Goal: Task Accomplishment & Management: Manage account settings

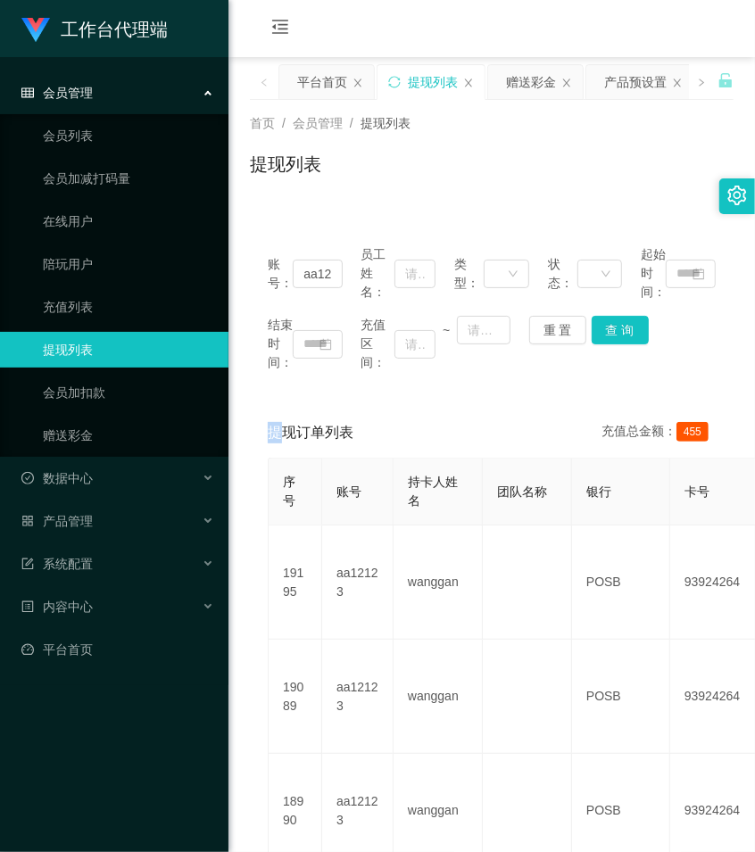
click at [395, 203] on div "首页 / 会员管理 / 提现列表 / 提现列表" at bounding box center [492, 153] width 527 height 106
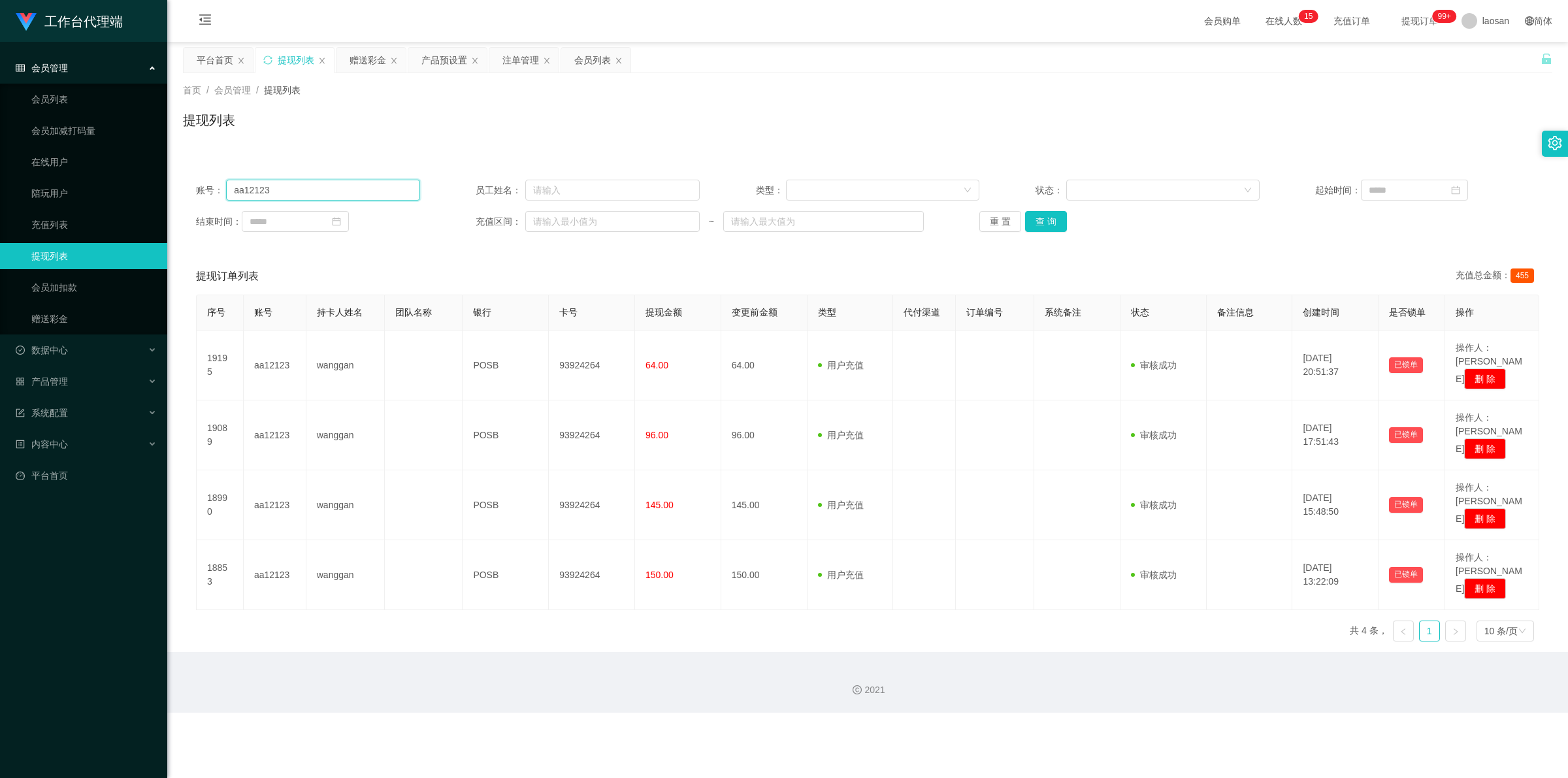
drag, startPoint x: 239, startPoint y: 190, endPoint x: 184, endPoint y: 190, distance: 55.0
click at [184, 190] on div "账号： aa12123 员工姓名： 类型： 状态： 起始时间： 结束时间： 充值区间： ~ 重 置 查 询" at bounding box center [867, 206] width 1370 height 78
paste input "HZ8888"
type input "HZ8888"
click at [552, 220] on button "查 询" at bounding box center [1045, 221] width 42 height 21
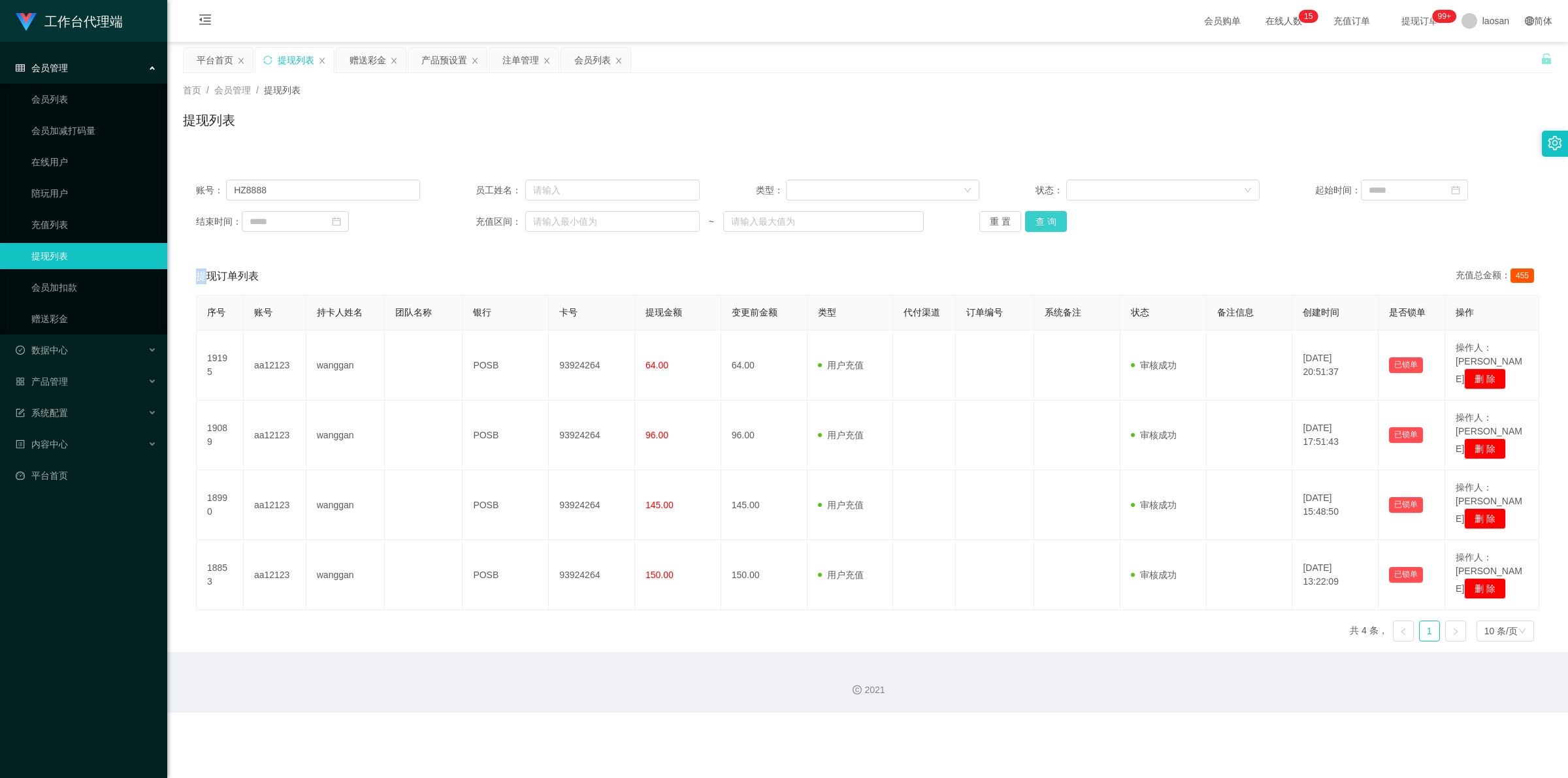
click at [552, 220] on div "重 置 查 询" at bounding box center [1091, 221] width 224 height 21
click at [552, 220] on button "查 询" at bounding box center [1045, 221] width 42 height 21
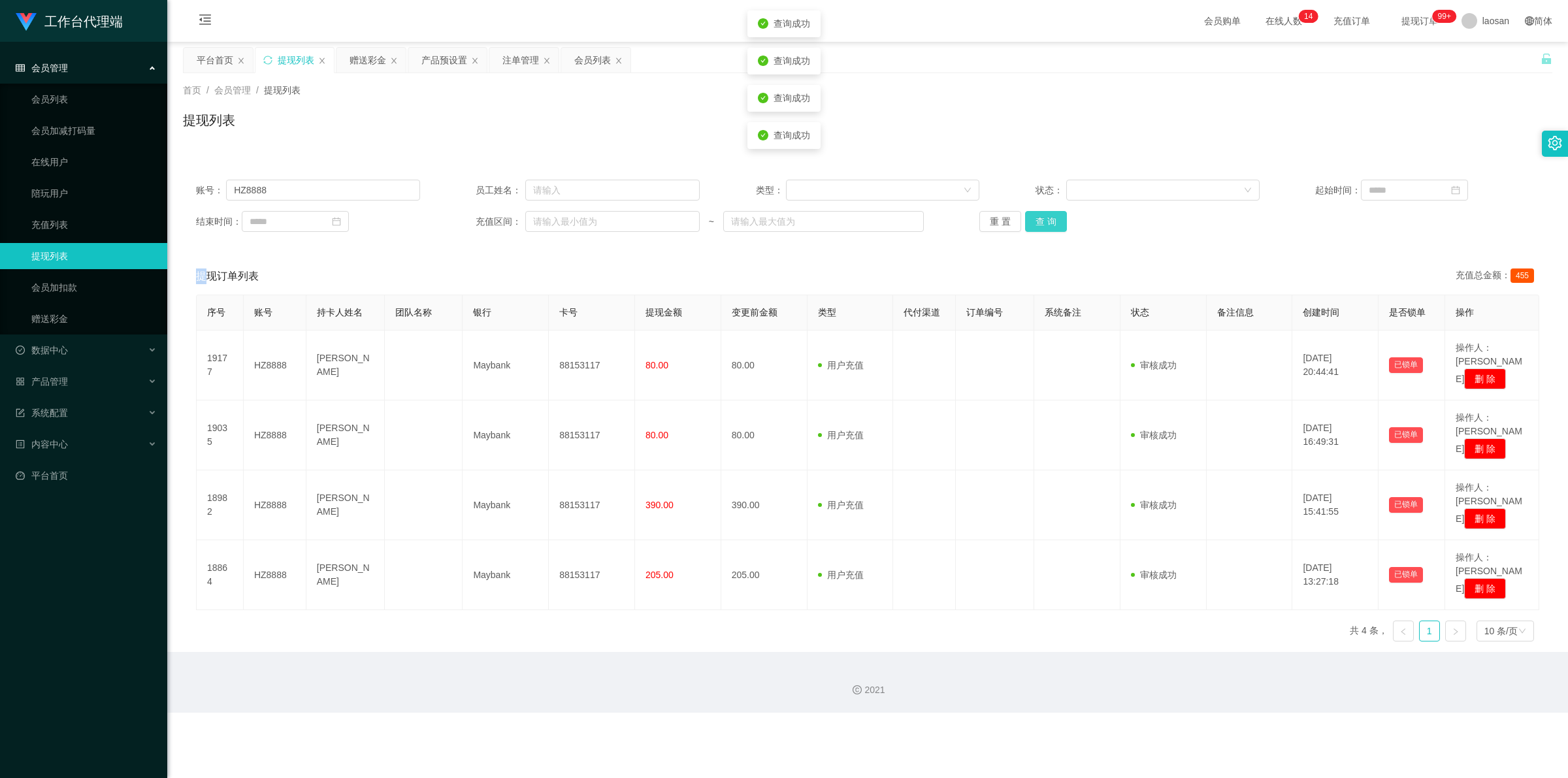
click at [552, 220] on div "重 置 查 询" at bounding box center [1091, 221] width 224 height 21
click at [552, 220] on button "查 询" at bounding box center [1045, 221] width 42 height 21
drag, startPoint x: 275, startPoint y: 190, endPoint x: 161, endPoint y: 190, distance: 114.0
click at [161, 190] on section "工作台代理端 会员管理 会员列表 会员加减打码量 在线用户 陪玩用户 充值列表 提现列表 会员加扣款 赠送彩金 数据中心 员工统计 团队统计 产品管理 注单管…" at bounding box center [784, 356] width 1568 height 713
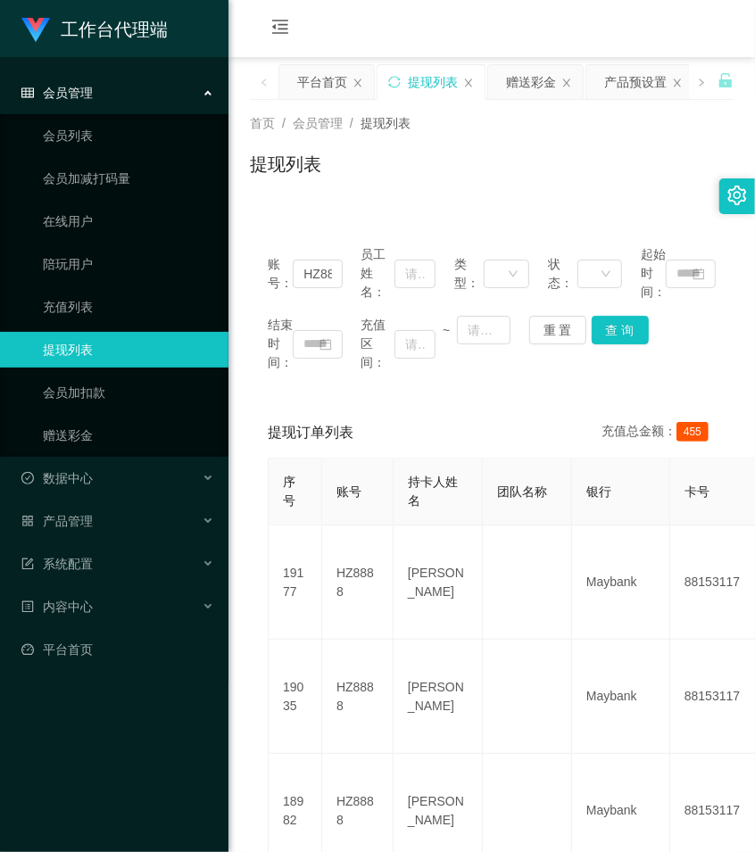
click at [437, 28] on div "会员购单 在线人数 0 1 2 3 4 5 6 7 8 9 0 1 2 3 4 5 6 7 8 9 0 1 2 3 4 5 6 7 8 9 0 1 2 3 4…" at bounding box center [492, 29] width 527 height 58
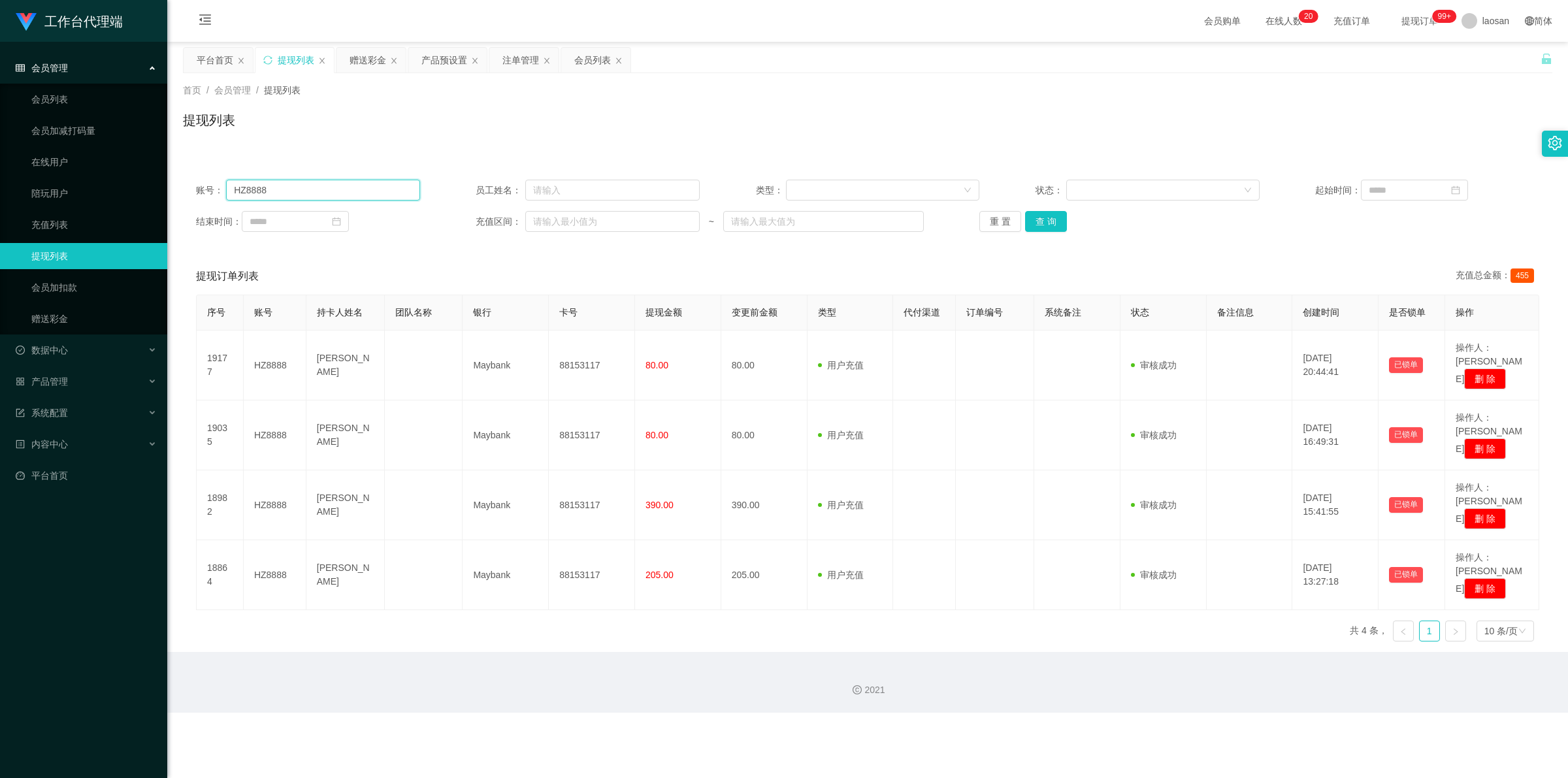
drag, startPoint x: 262, startPoint y: 185, endPoint x: 177, endPoint y: 191, distance: 85.2
click at [177, 191] on main "关闭左侧 关闭右侧 关闭其它 刷新页面 平台首页 提现列表 赠送彩金 产品预设置 注单管理 会员列表 首页 / 会员管理 / 提现列表 / 提现列表 账号： …" at bounding box center [868, 347] width 1401 height 610
click at [552, 59] on div "会员列表" at bounding box center [593, 60] width 37 height 25
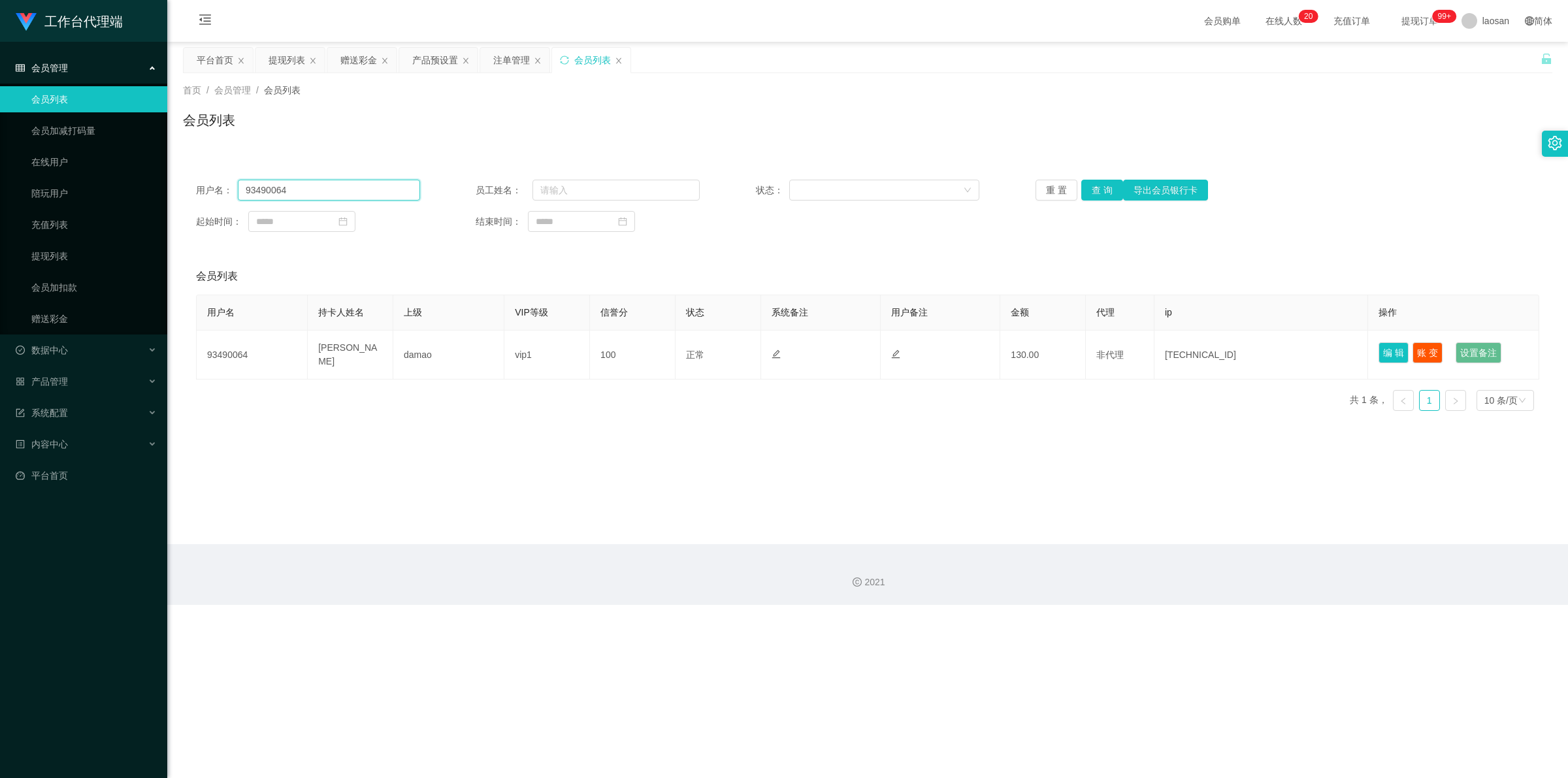
click at [220, 194] on div "用户名： 93490064" at bounding box center [308, 190] width 224 height 21
click at [552, 58] on icon "图标: sync" at bounding box center [564, 60] width 9 height 9
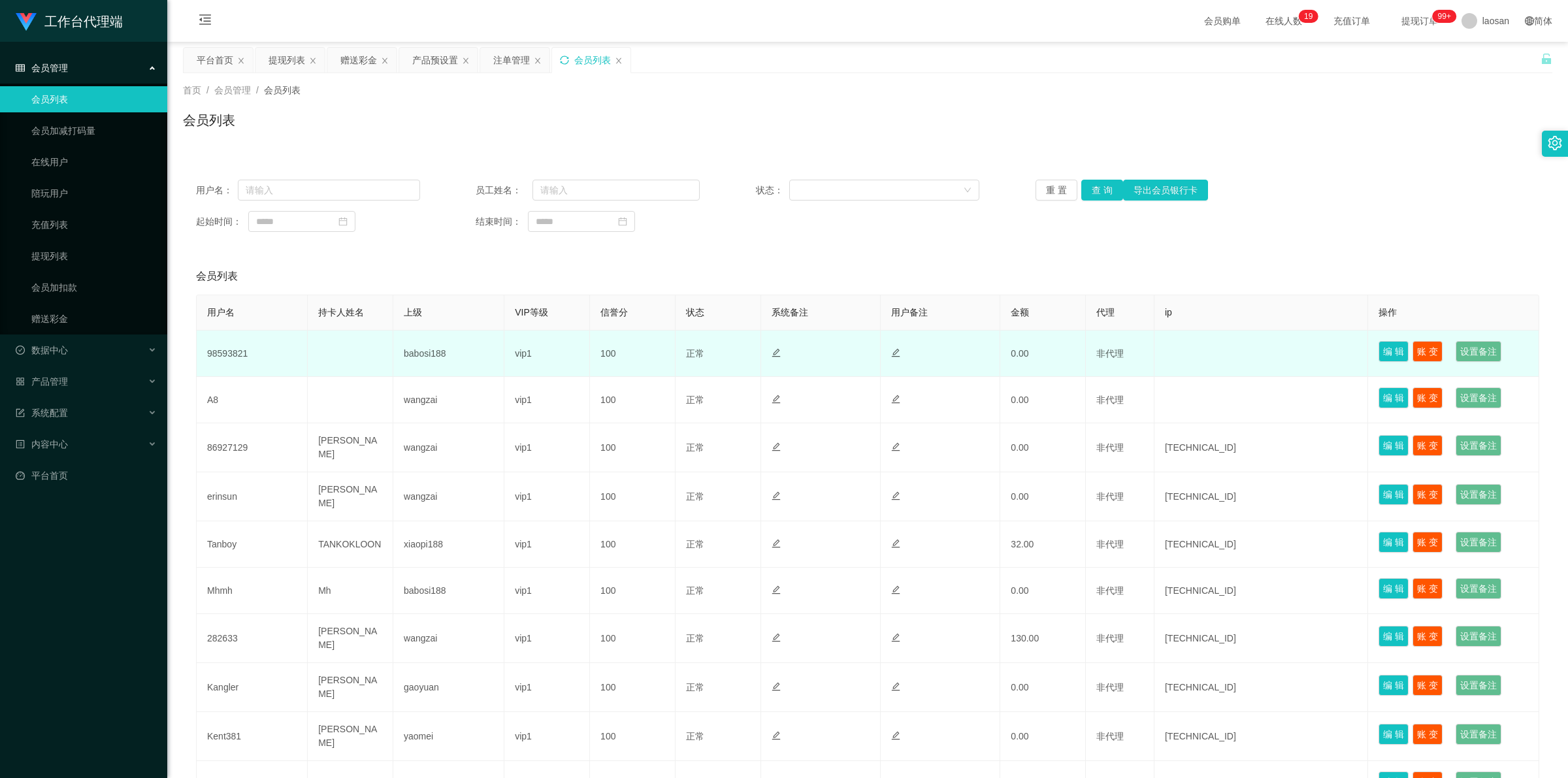
click at [225, 354] on td "98593821" at bounding box center [253, 354] width 111 height 46
copy td "98593821"
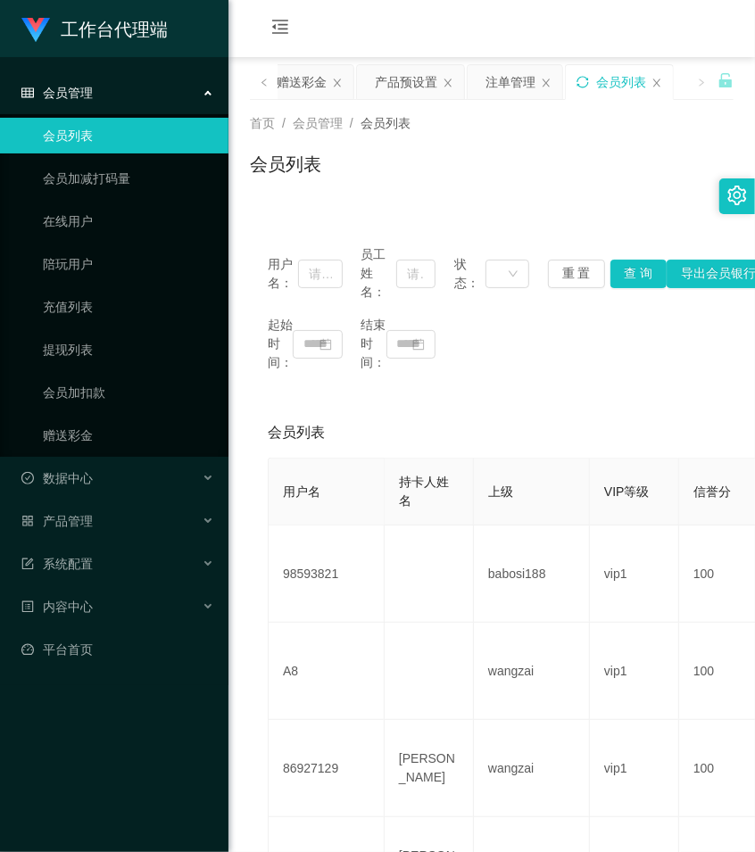
click at [458, 166] on div "会员列表" at bounding box center [492, 171] width 484 height 41
click at [319, 270] on input "text" at bounding box center [320, 274] width 44 height 29
paste input "98593821"
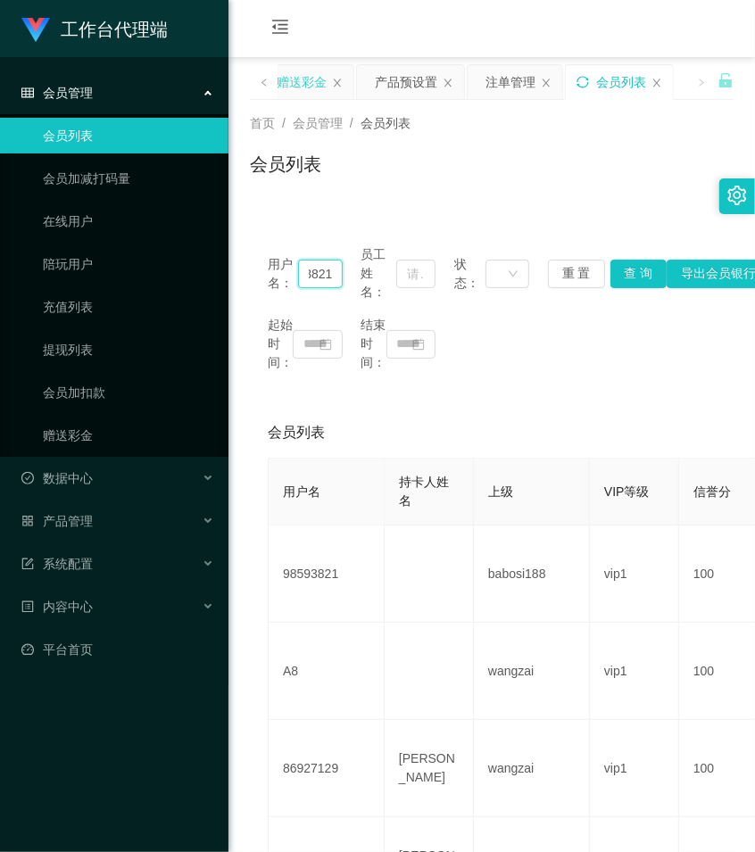
type input "98593821"
click at [311, 86] on div "赠送彩金" at bounding box center [302, 82] width 50 height 34
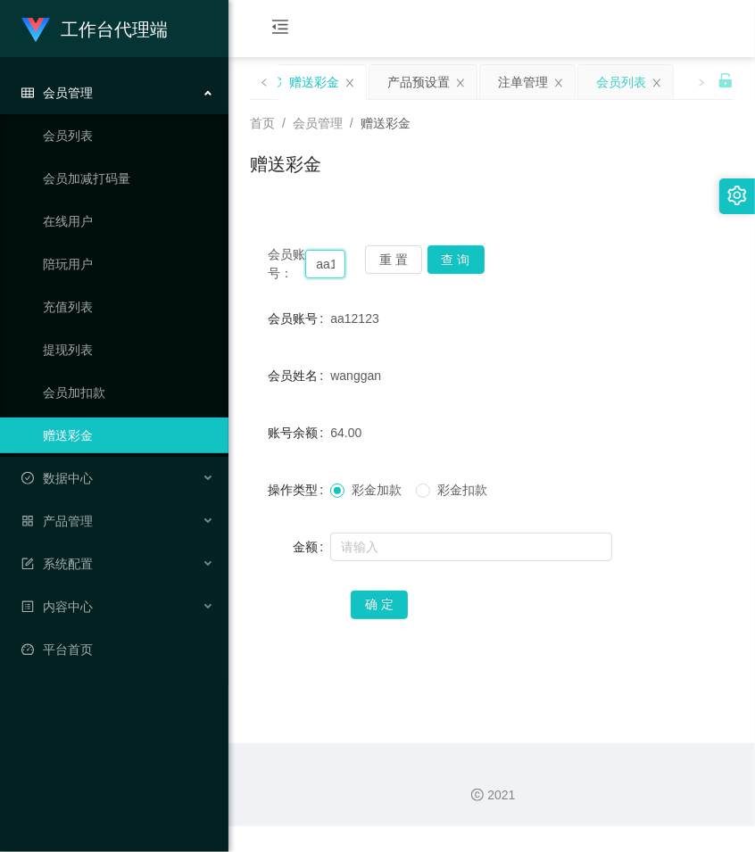
click at [322, 273] on input "aa12123" at bounding box center [325, 264] width 40 height 29
paste input "98593821"
type input "98593821"
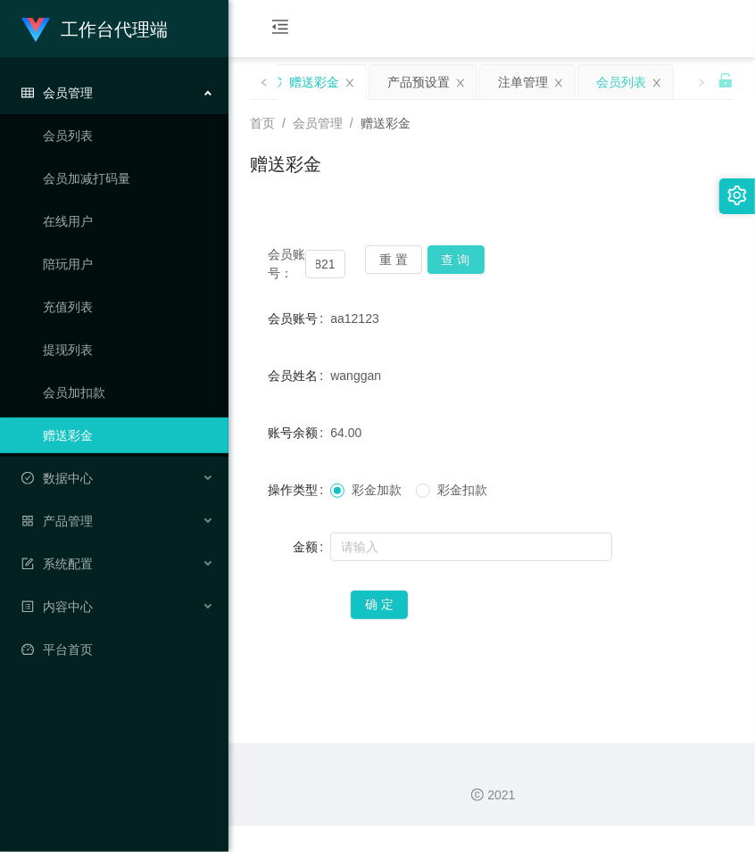
click at [446, 252] on button "查 询" at bounding box center [456, 259] width 57 height 29
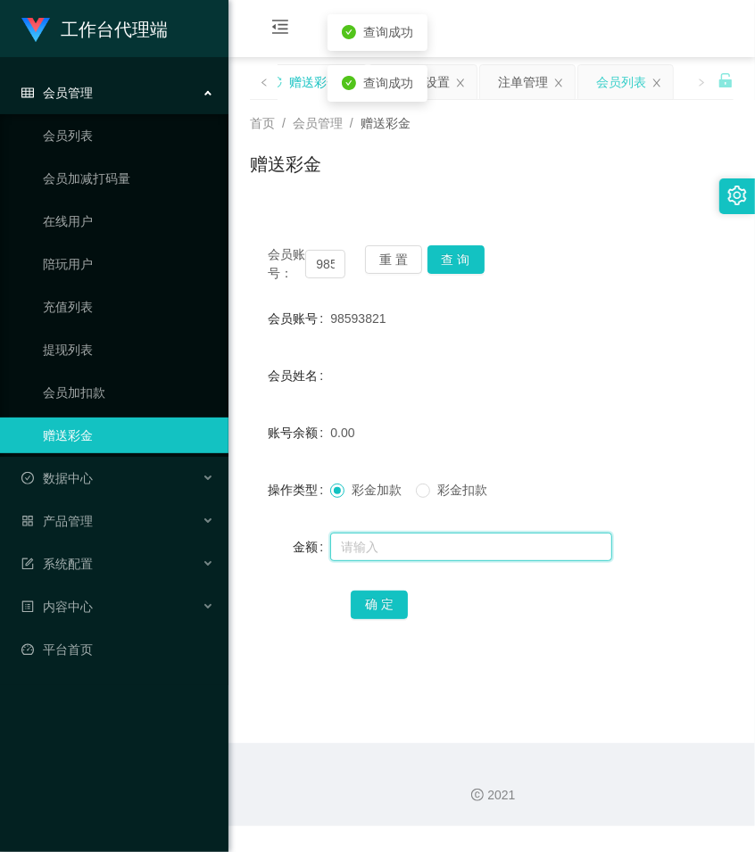
click at [388, 561] on input "text" at bounding box center [471, 547] width 282 height 29
type input "100"
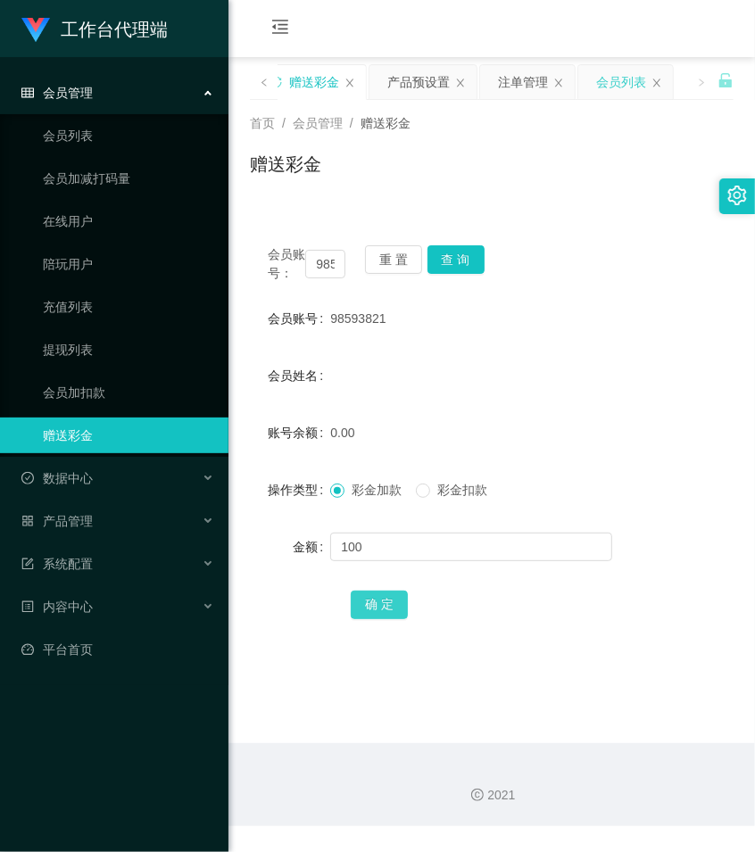
click at [389, 619] on button "确 定" at bounding box center [379, 605] width 57 height 29
click at [460, 184] on div "赠送彩金" at bounding box center [492, 171] width 484 height 41
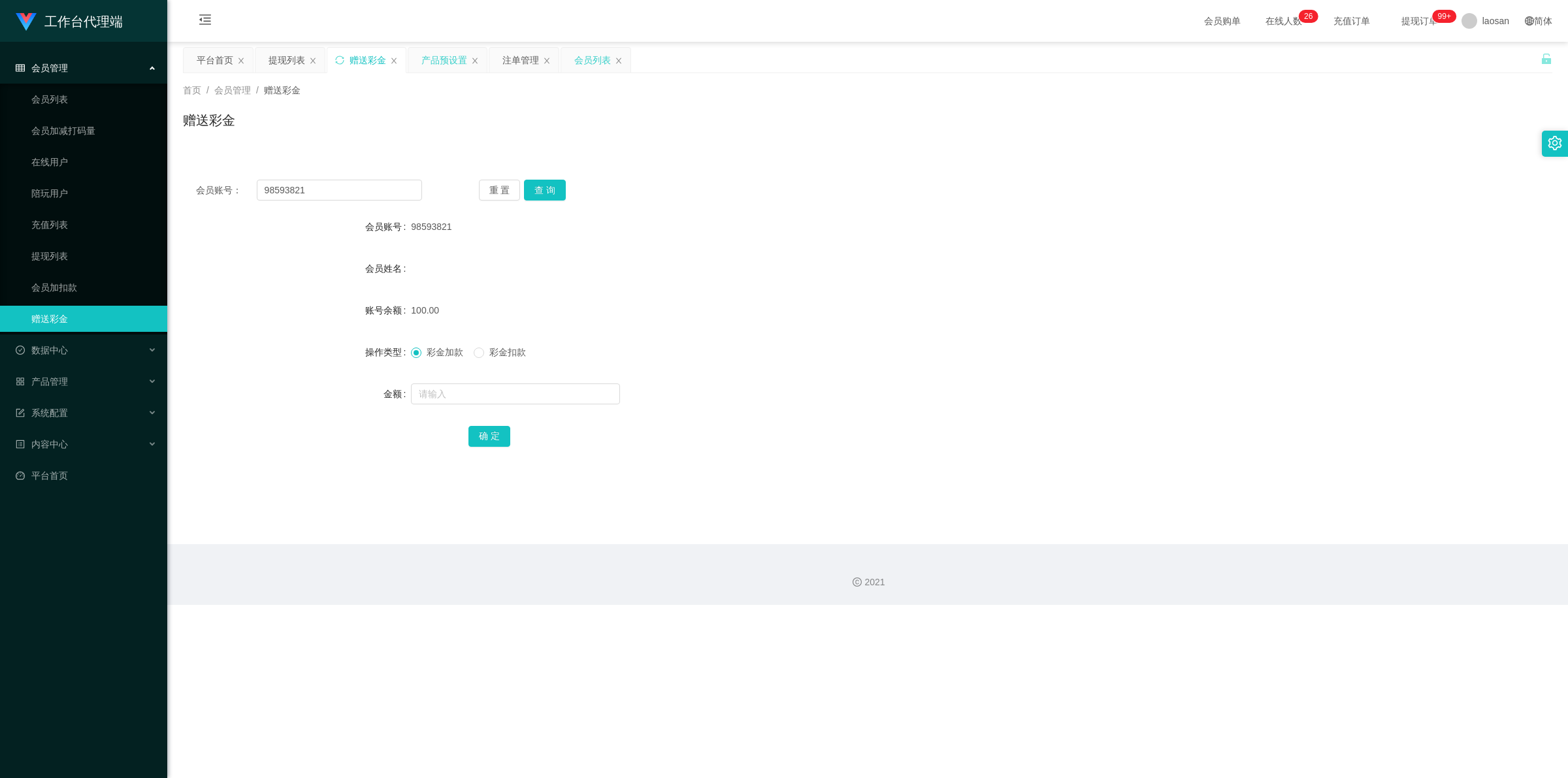
click at [433, 53] on div "产品预设置" at bounding box center [444, 60] width 45 height 25
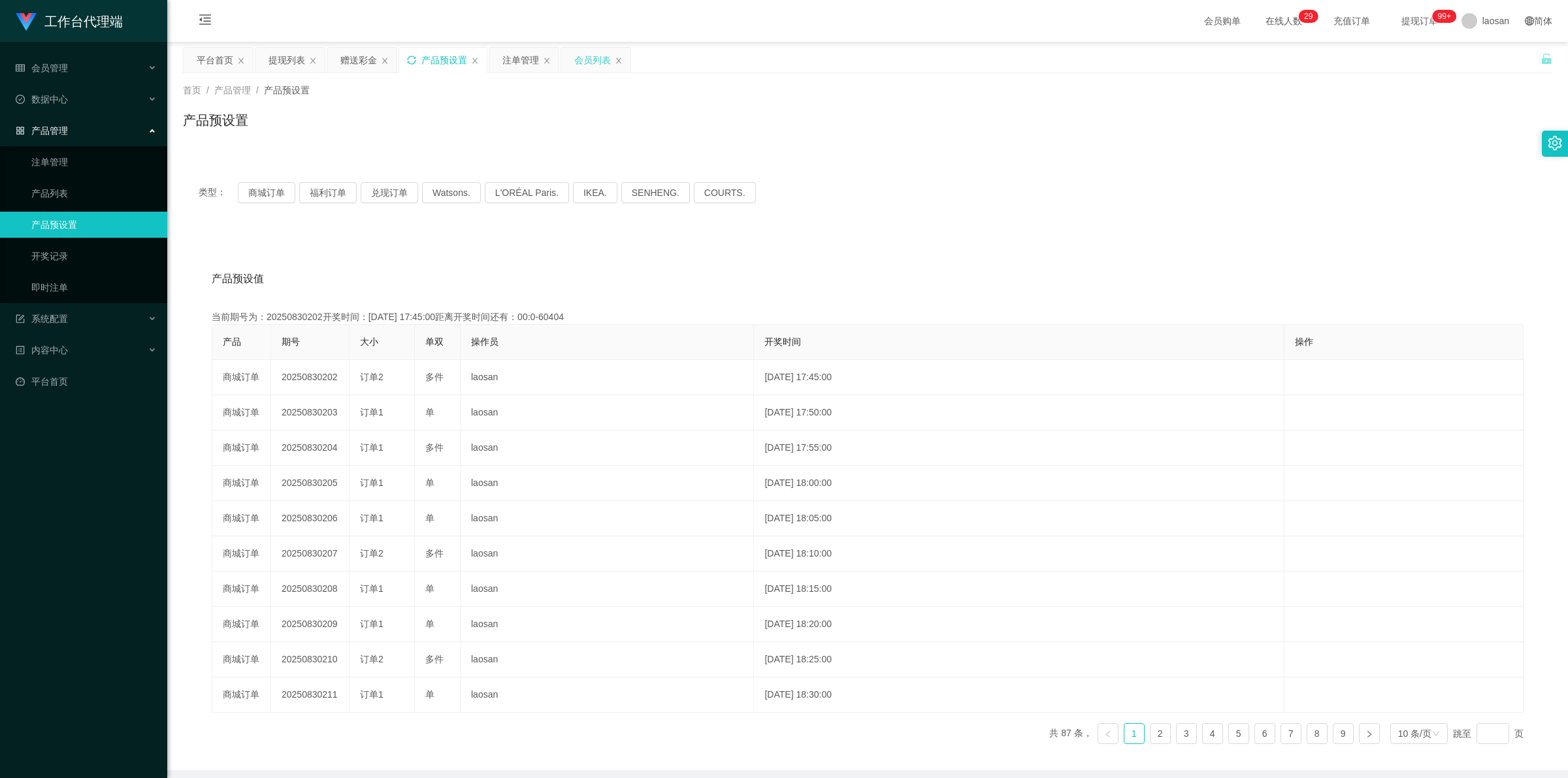
click at [412, 56] on icon "图标: sync" at bounding box center [411, 60] width 9 height 9
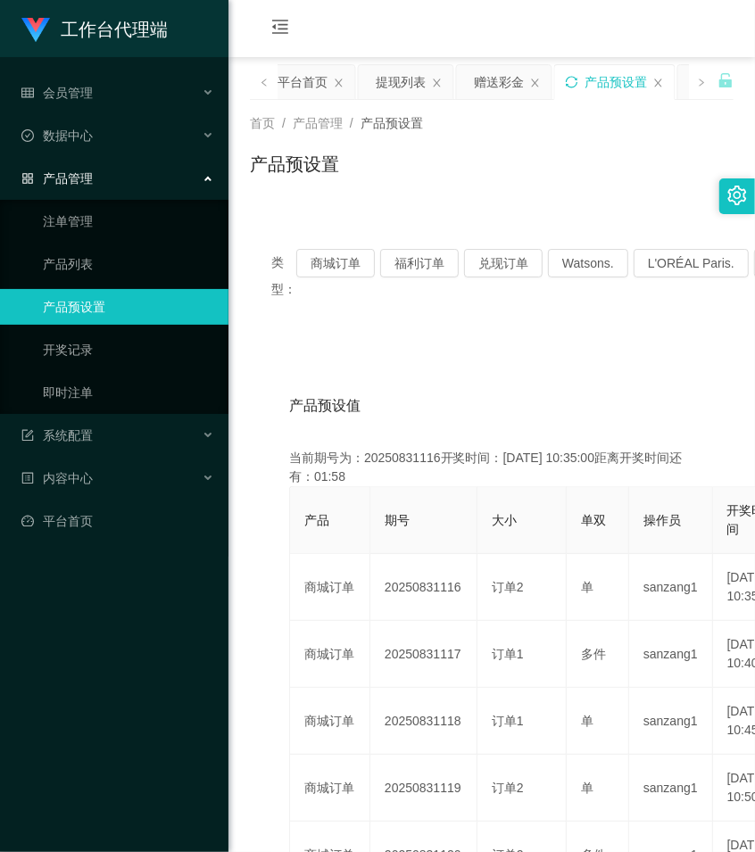
click at [428, 197] on div "首页 / 产品管理 / 产品预设置 / 产品预设置" at bounding box center [492, 153] width 527 height 106
click at [524, 216] on div "类型： 商城订单 福利订单 兑现订单 Watsons. L'ORÉAL Paris. IKEA. [GEOGRAPHIC_DATA]. COURTS. 产品预…" at bounding box center [492, 768] width 484 height 1125
click at [497, 86] on div "赠送彩金" at bounding box center [500, 82] width 50 height 34
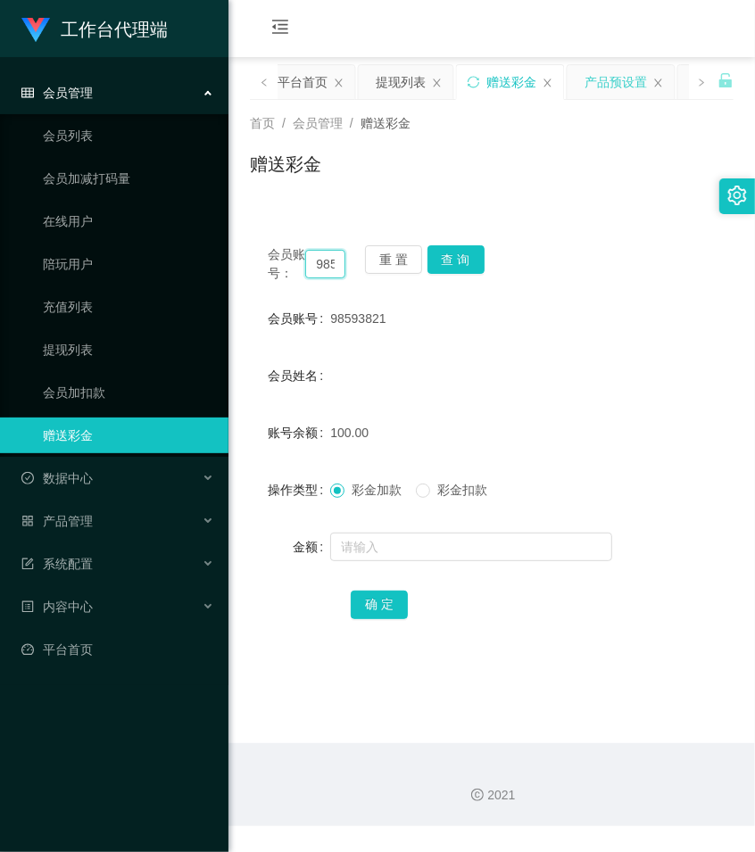
click at [328, 274] on input "98593821" at bounding box center [325, 264] width 40 height 29
click at [452, 257] on button "查 询" at bounding box center [456, 259] width 57 height 29
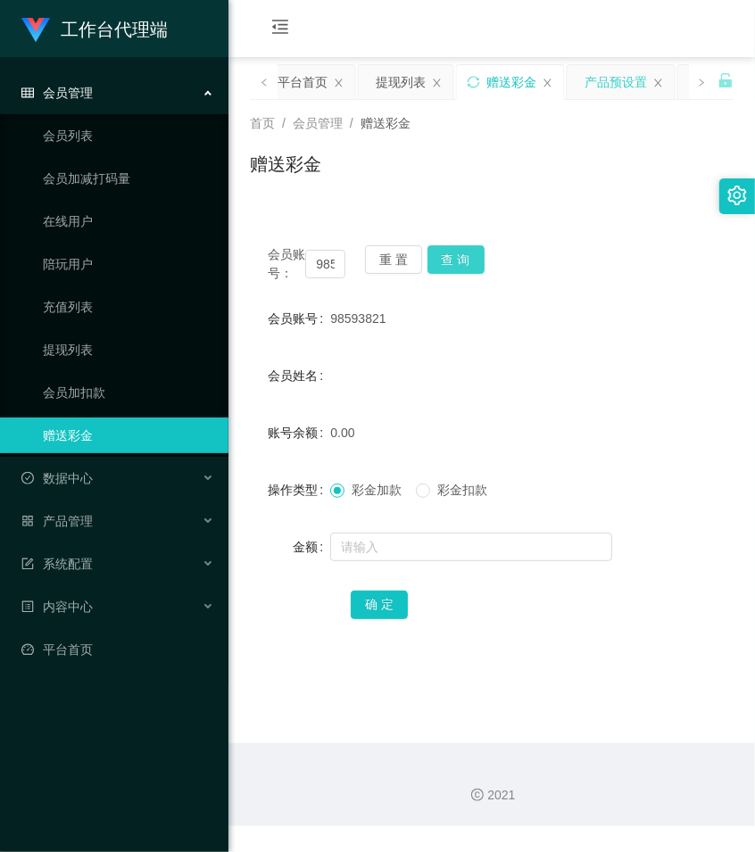
click at [452, 257] on button "查 询" at bounding box center [456, 259] width 57 height 29
click at [452, 257] on div "会员账号： 98593821 重 置 查 询" at bounding box center [492, 263] width 484 height 37
click at [327, 277] on input "98593821" at bounding box center [325, 264] width 40 height 29
paste input "98593821"
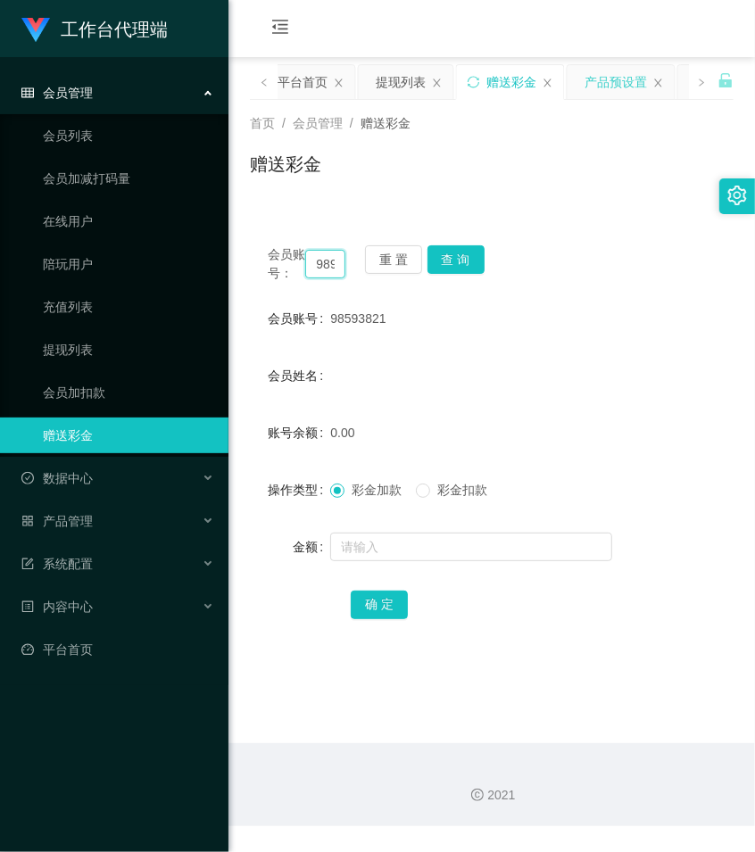
scroll to position [0, 51]
click at [445, 259] on button "查 询" at bounding box center [456, 259] width 57 height 29
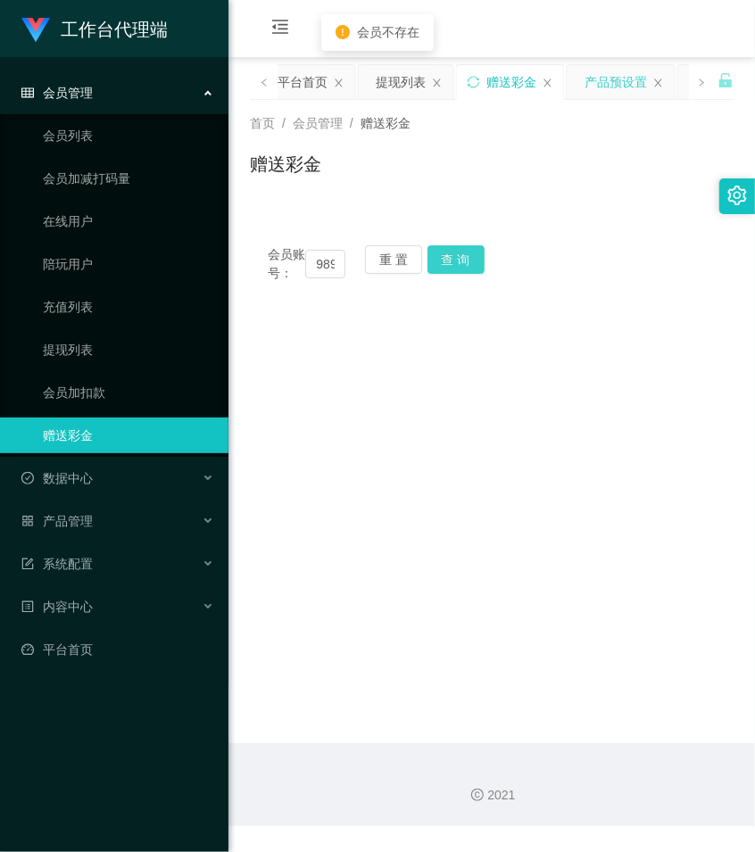
click at [445, 259] on button "查 询" at bounding box center [456, 259] width 57 height 29
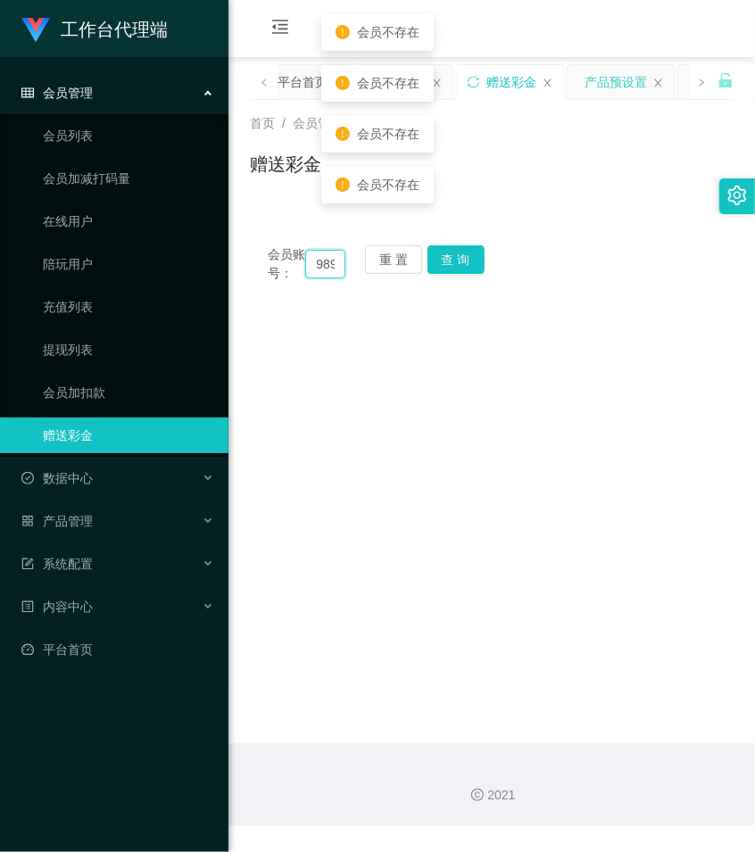
click at [326, 264] on input "9898593821593821" at bounding box center [325, 264] width 40 height 29
paste input "text"
type input "98593821"
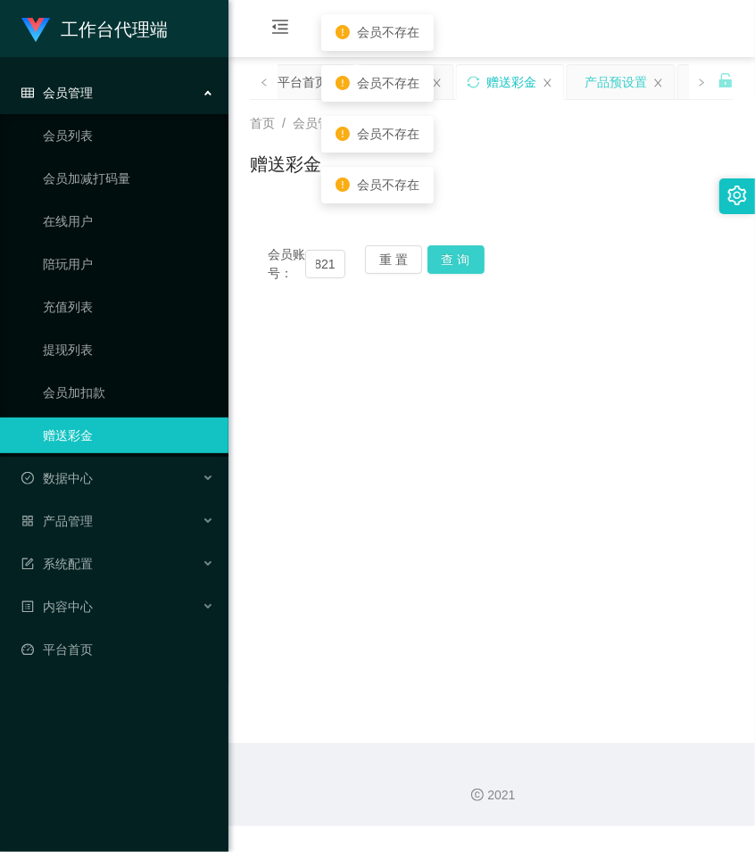
click at [442, 263] on button "查 询" at bounding box center [456, 259] width 57 height 29
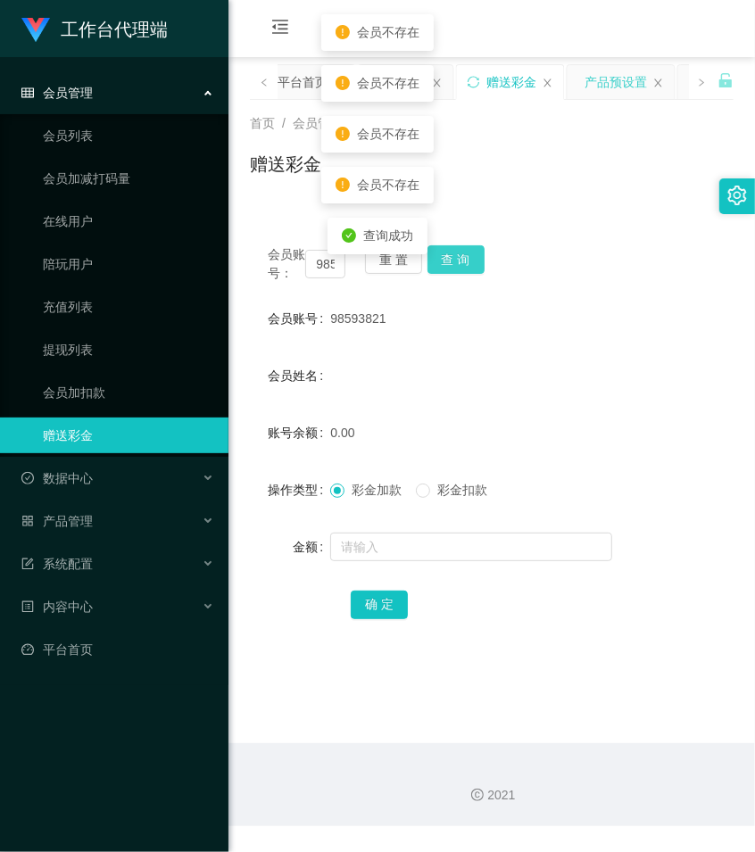
click at [442, 263] on button "查 询" at bounding box center [456, 259] width 57 height 29
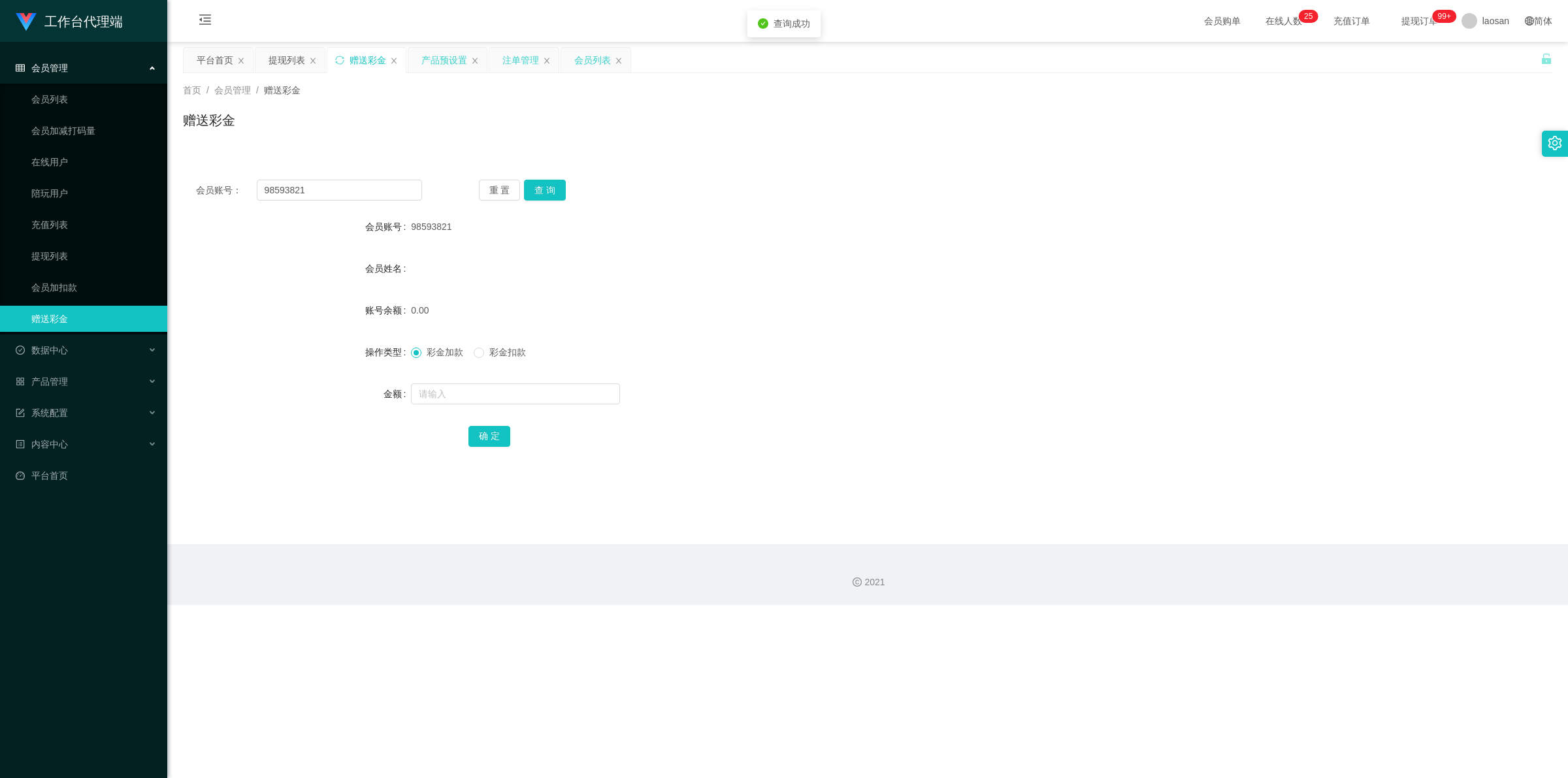
click at [514, 60] on div "注单管理" at bounding box center [520, 60] width 37 height 25
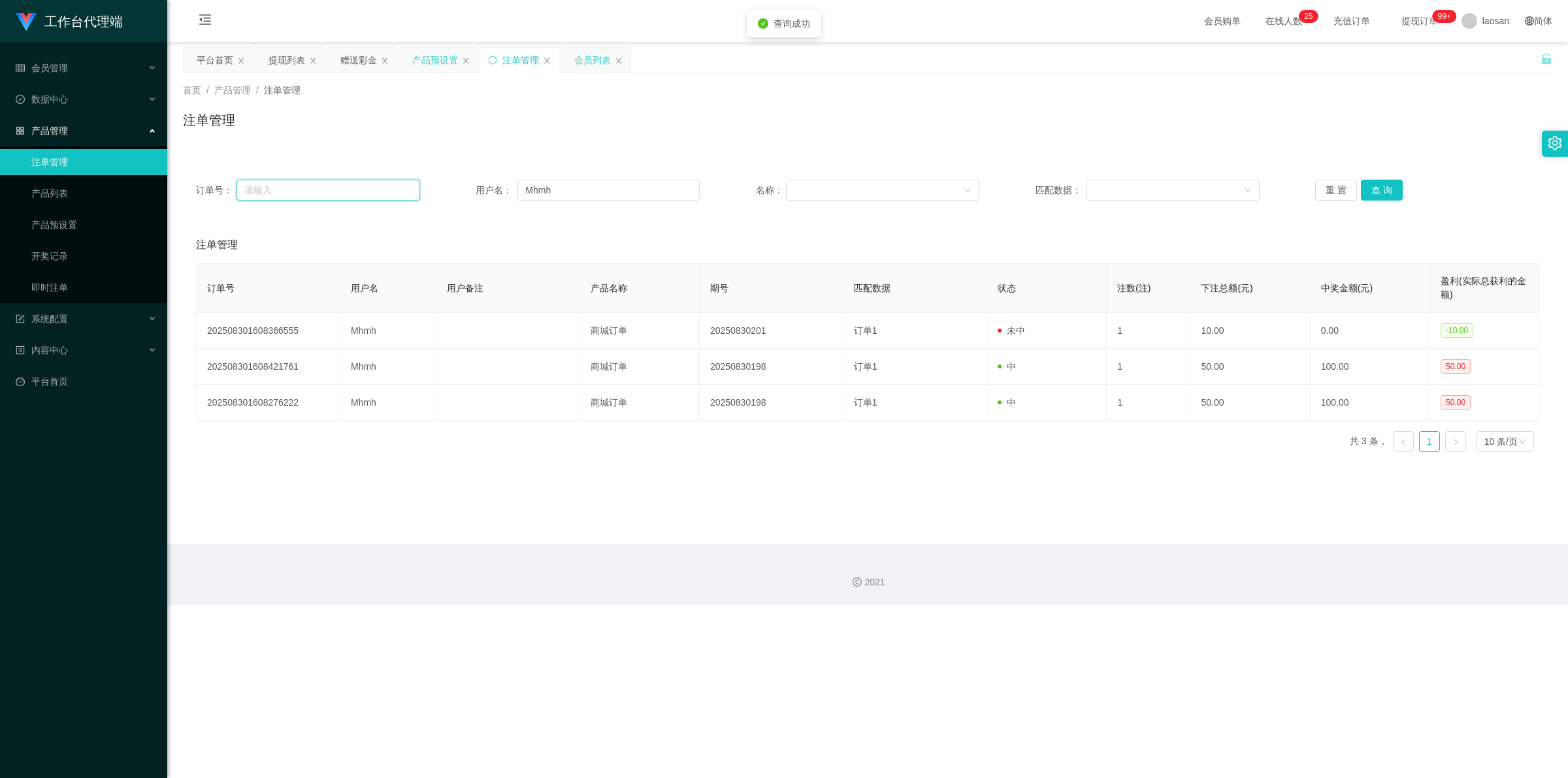
click at [302, 193] on input "text" at bounding box center [328, 190] width 184 height 21
paste input "98593821"
type input "98593821"
click at [552, 190] on button "查 询" at bounding box center [1381, 190] width 42 height 21
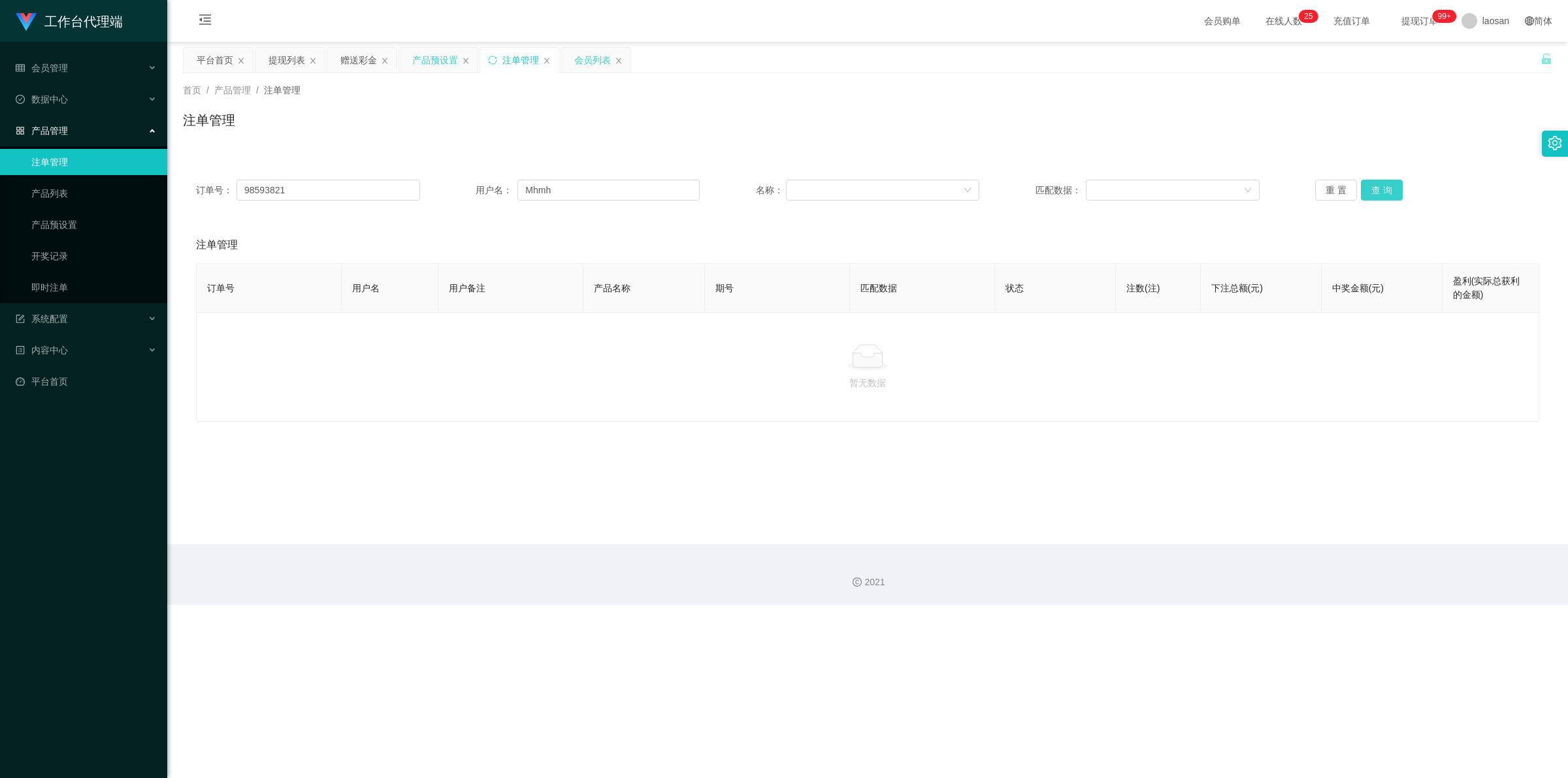
click at [552, 190] on button "查 询" at bounding box center [1381, 190] width 42 height 21
click at [416, 190] on div "订单号： 98593821 用户名： Mhmh 名称： 匹配数据： 重 置 查 询" at bounding box center [867, 190] width 1343 height 21
drag, startPoint x: 212, startPoint y: 191, endPoint x: 196, endPoint y: 191, distance: 16.0
click at [196, 191] on div "订单号： 98593821" at bounding box center [308, 190] width 224 height 21
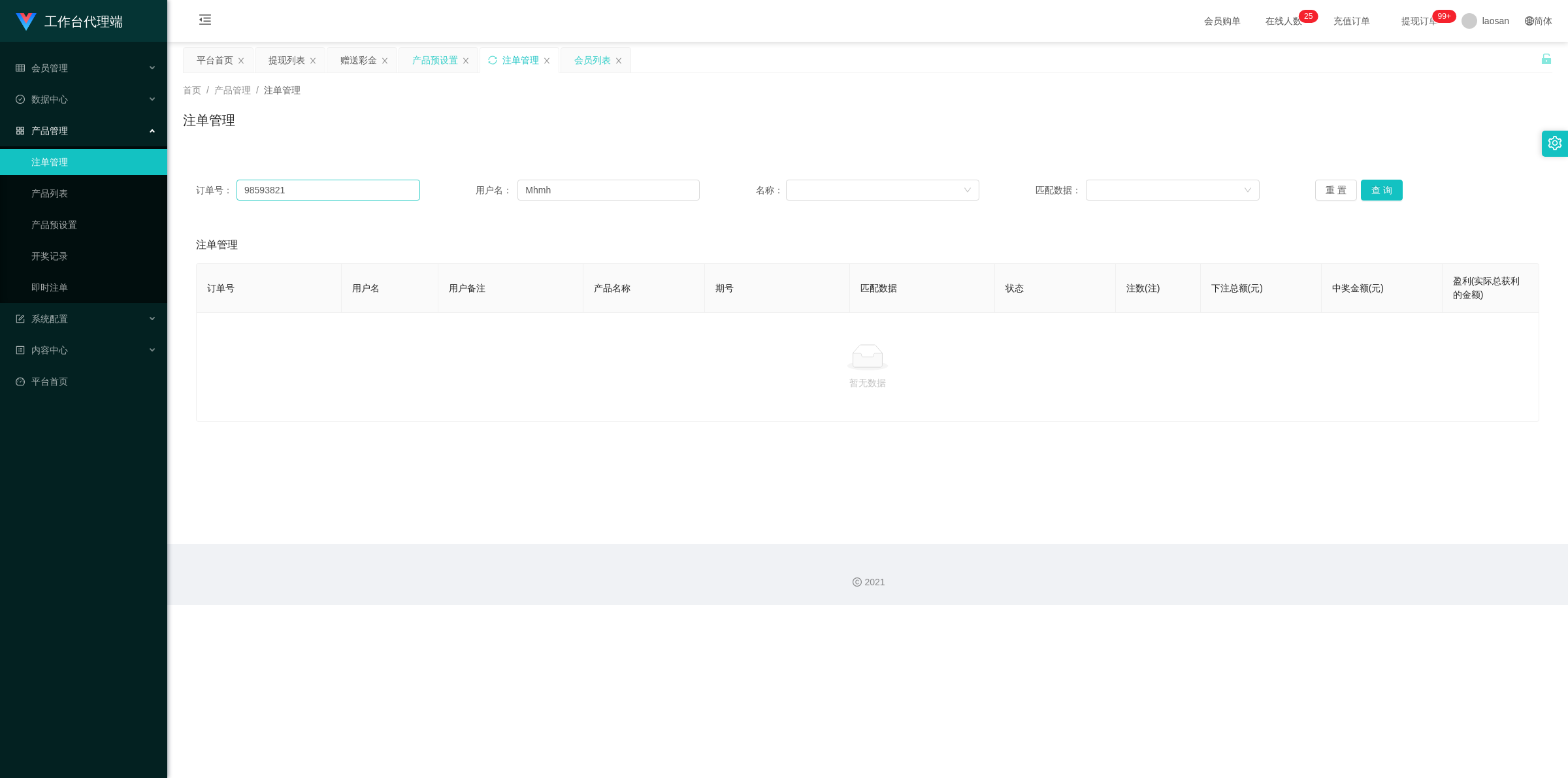
drag, startPoint x: 204, startPoint y: 188, endPoint x: 266, endPoint y: 183, distance: 62.2
click at [271, 192] on input "98593821" at bounding box center [328, 190] width 184 height 21
drag, startPoint x: 291, startPoint y: 190, endPoint x: 233, endPoint y: 190, distance: 58.0
click at [227, 190] on div "订单号： 98593821" at bounding box center [308, 190] width 224 height 21
drag, startPoint x: 563, startPoint y: 190, endPoint x: 474, endPoint y: 192, distance: 89.0
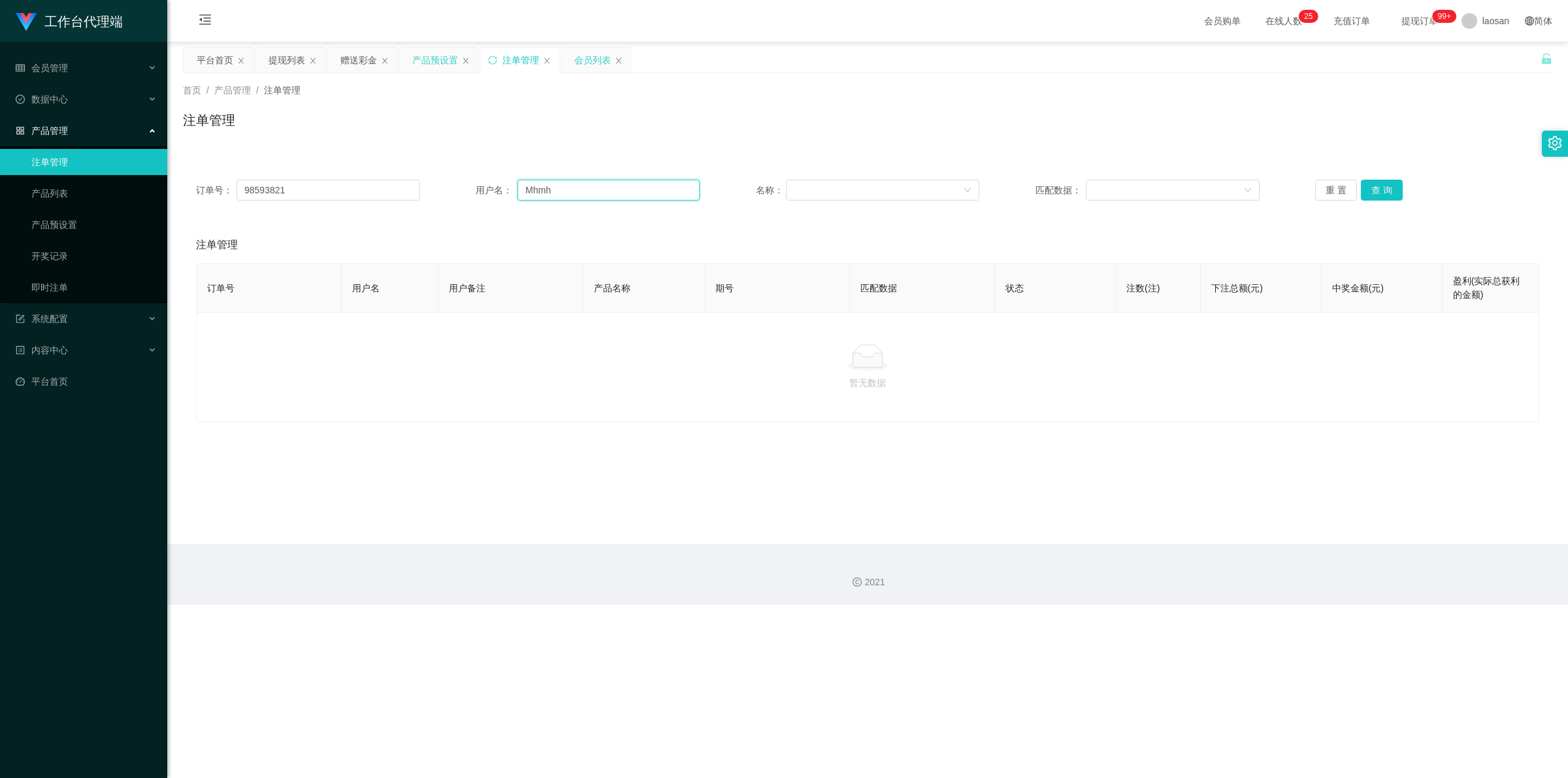
click at [471, 193] on div "订单号： 98593821 用户名： Mhmh 名称： 匹配数据： 重 置 查 询" at bounding box center [867, 190] width 1343 height 21
paste input "98593821"
type input "98593821"
drag, startPoint x: 260, startPoint y: 199, endPoint x: 220, endPoint y: 195, distance: 40.2
click at [221, 195] on div "订单号： 98593821" at bounding box center [308, 190] width 224 height 21
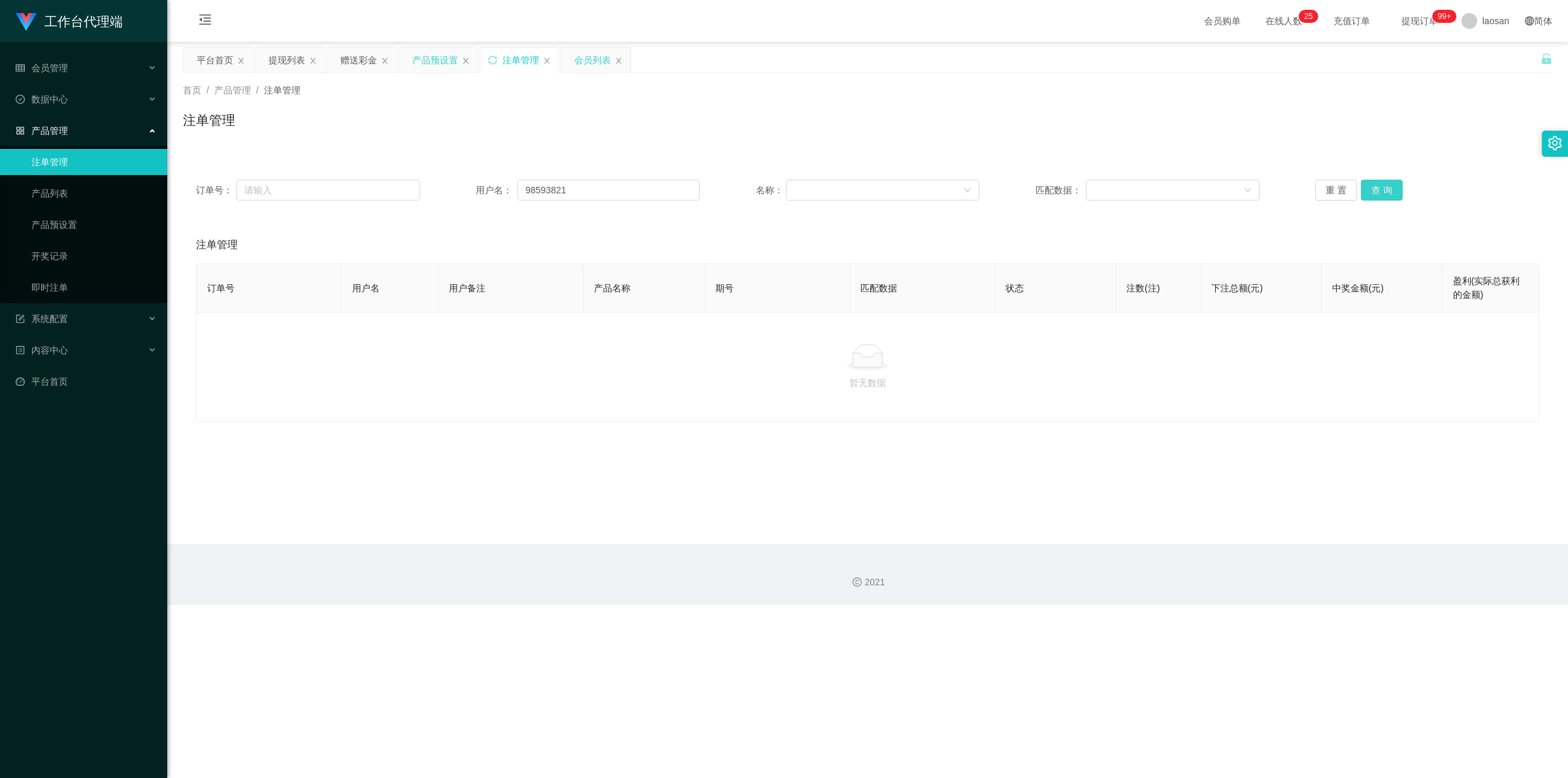
click at [552, 195] on button "查 询" at bounding box center [1381, 190] width 42 height 21
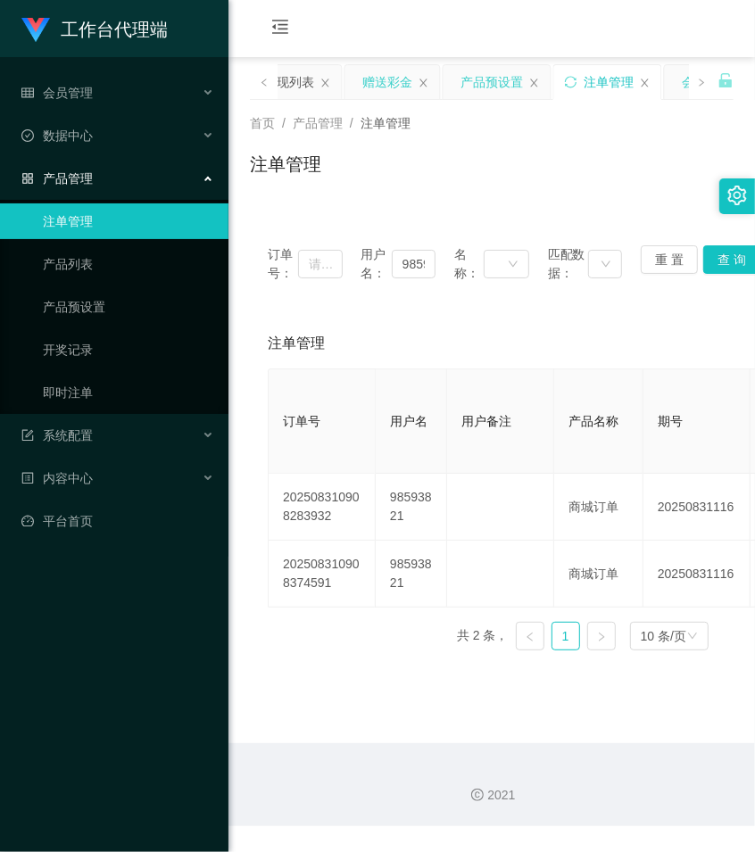
click at [403, 76] on div "赠送彩金" at bounding box center [387, 82] width 50 height 34
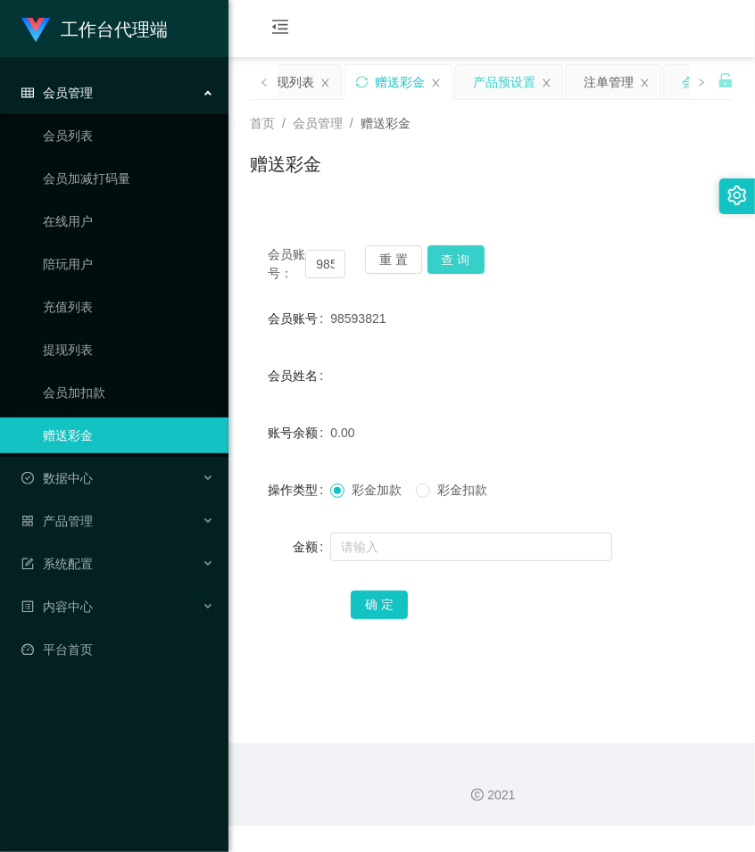
click at [448, 268] on button "查 询" at bounding box center [456, 259] width 57 height 29
click at [448, 268] on button "查 询" at bounding box center [466, 259] width 77 height 29
click at [448, 268] on button "查 询" at bounding box center [456, 259] width 57 height 29
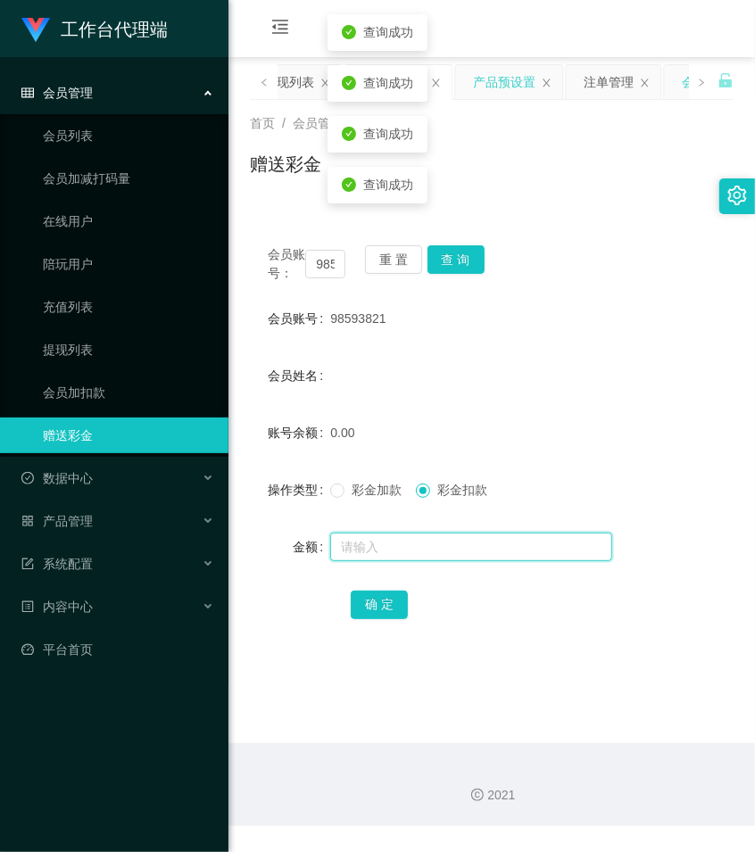
click at [403, 560] on input "text" at bounding box center [471, 547] width 282 height 29
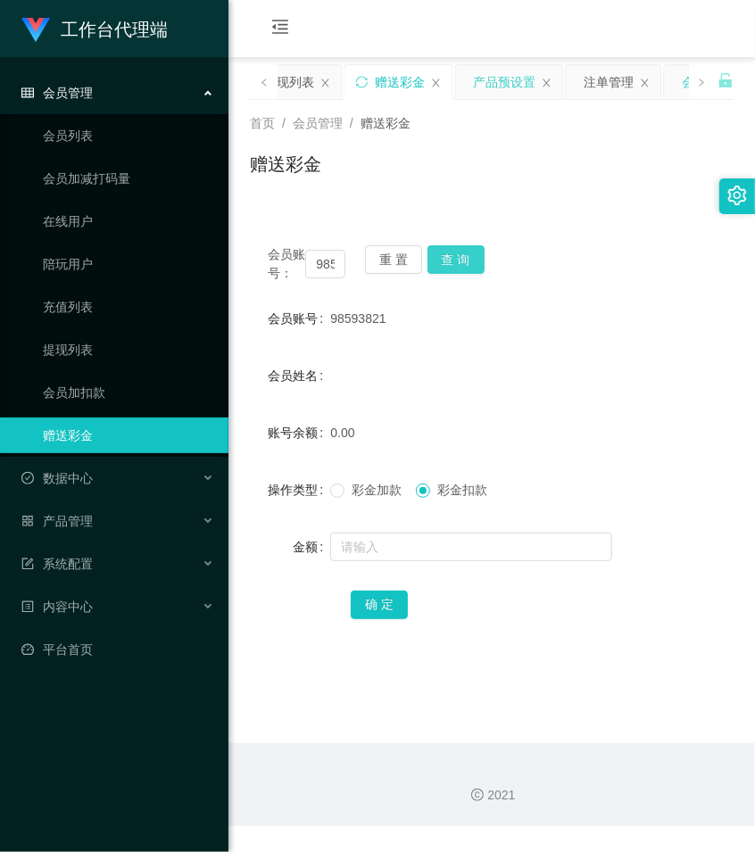
click at [457, 252] on button "查 询" at bounding box center [456, 259] width 57 height 29
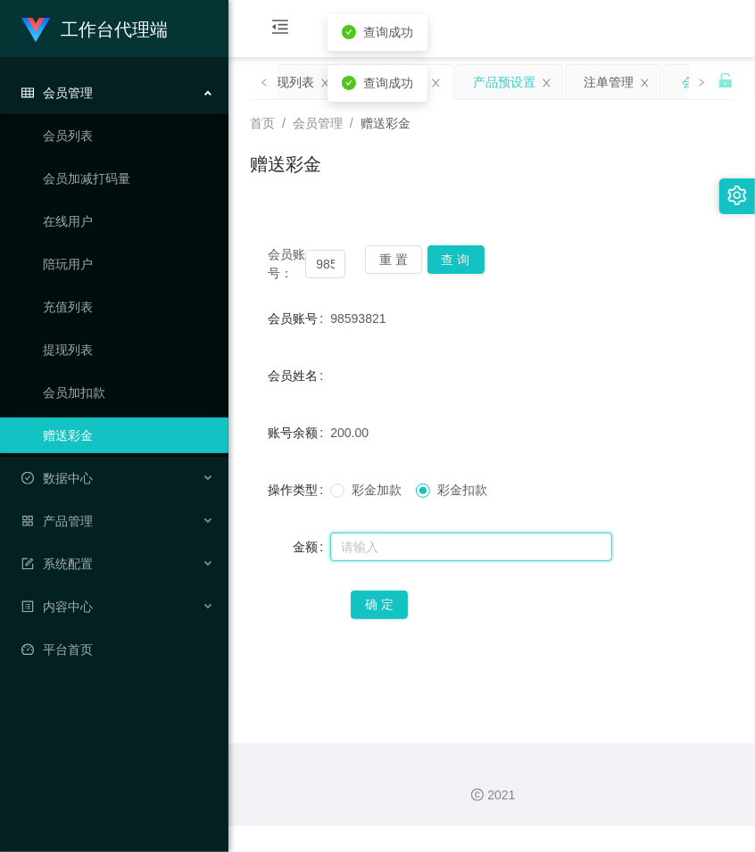
click at [389, 561] on input "text" at bounding box center [471, 547] width 282 height 29
type input "50"
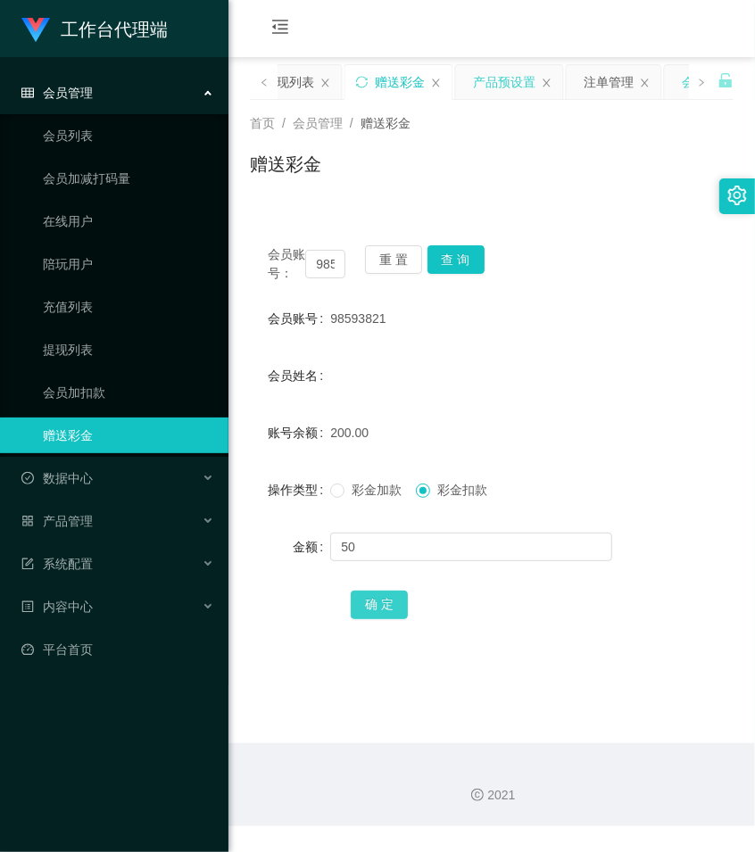
click at [389, 616] on button "确 定" at bounding box center [379, 605] width 57 height 29
click at [470, 261] on button "查 询" at bounding box center [456, 259] width 57 height 29
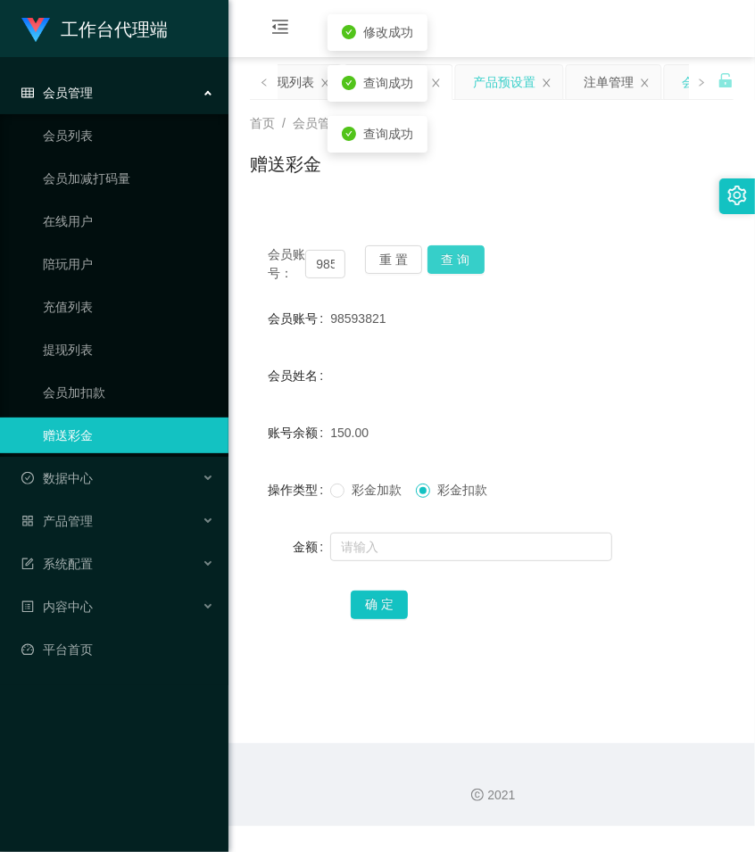
click at [470, 261] on button "查 询" at bounding box center [456, 259] width 57 height 29
click at [532, 219] on div "会员账号： 98593821 重 置 查 询 会员账号 98593821 会员姓名 账号余额 150.00 操作类型 彩金加款 彩金扣款 金额 确 定" at bounding box center [492, 433] width 484 height 455
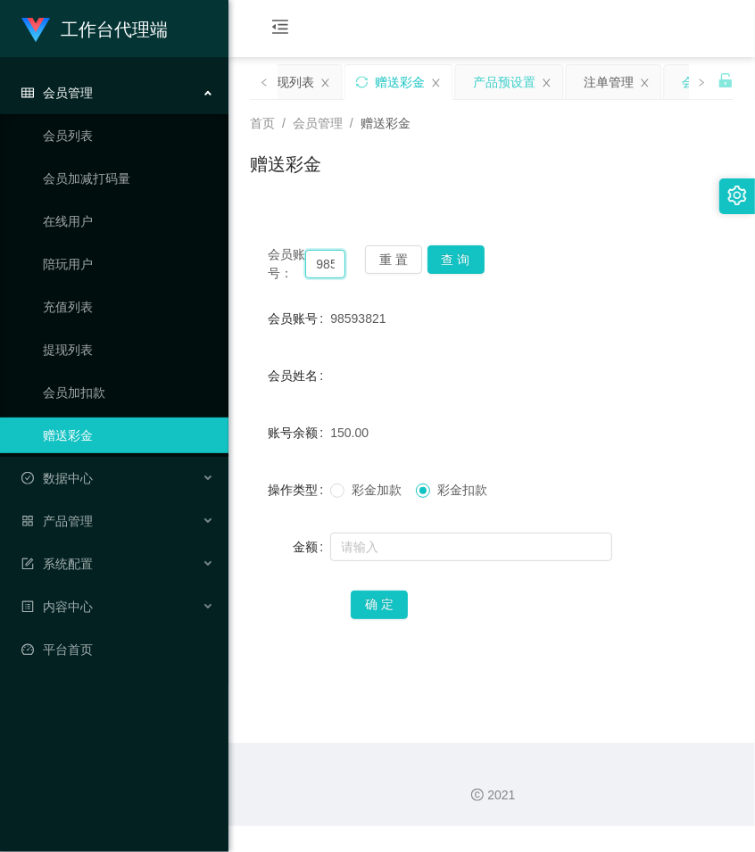
click at [328, 270] on input "98593821" at bounding box center [325, 264] width 40 height 29
paste input "HZ8888"
type input "HZ8888"
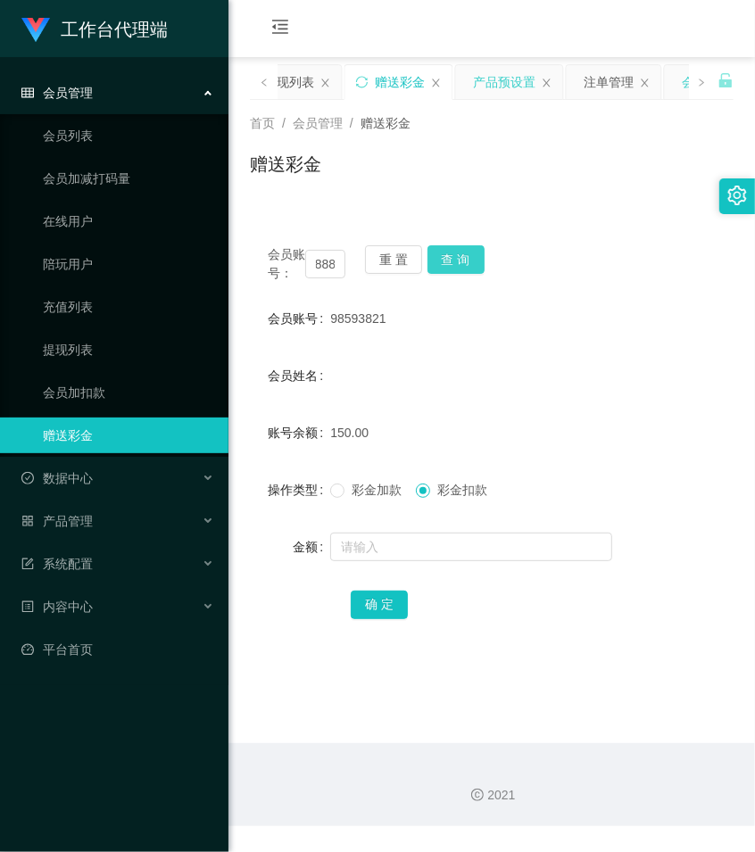
click at [465, 259] on button "查 询" at bounding box center [456, 259] width 57 height 29
click at [465, 259] on div "会员账号： HZ8888 重 置 查 询" at bounding box center [492, 263] width 484 height 37
click at [465, 259] on button "查 询" at bounding box center [466, 259] width 77 height 29
click at [349, 497] on span "彩金加款" at bounding box center [377, 490] width 64 height 14
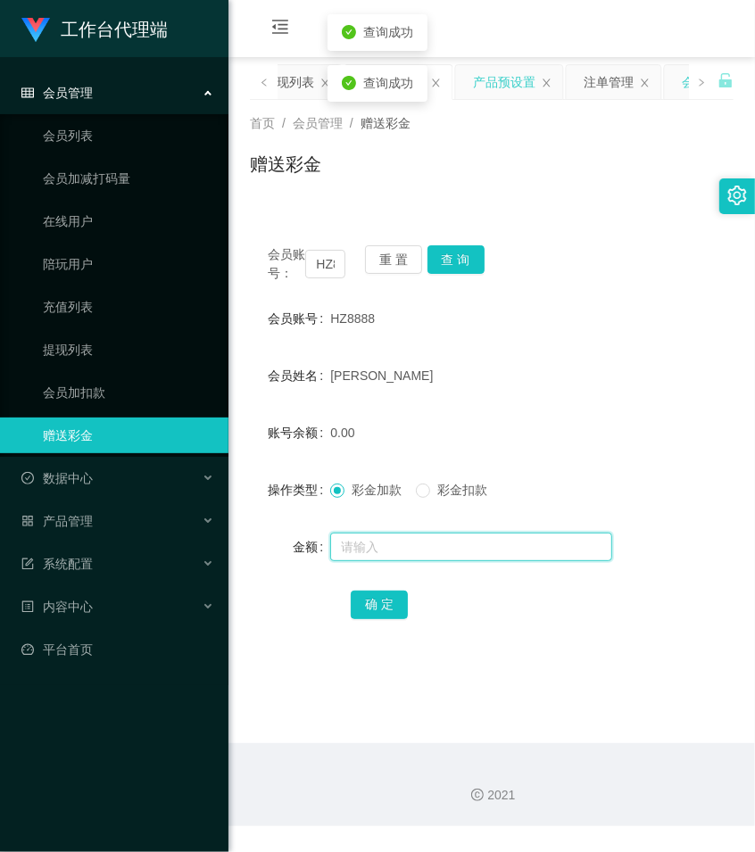
click at [377, 556] on input "text" at bounding box center [471, 547] width 282 height 29
type input "500"
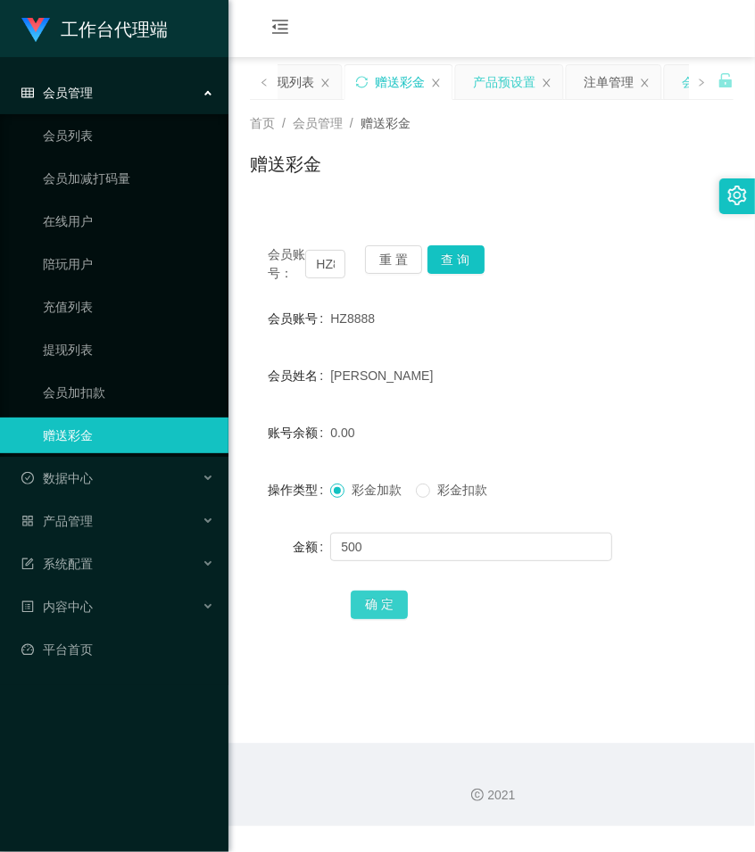
click at [362, 609] on div "确 定" at bounding box center [492, 604] width 282 height 36
click at [361, 614] on button "确 定" at bounding box center [379, 605] width 57 height 29
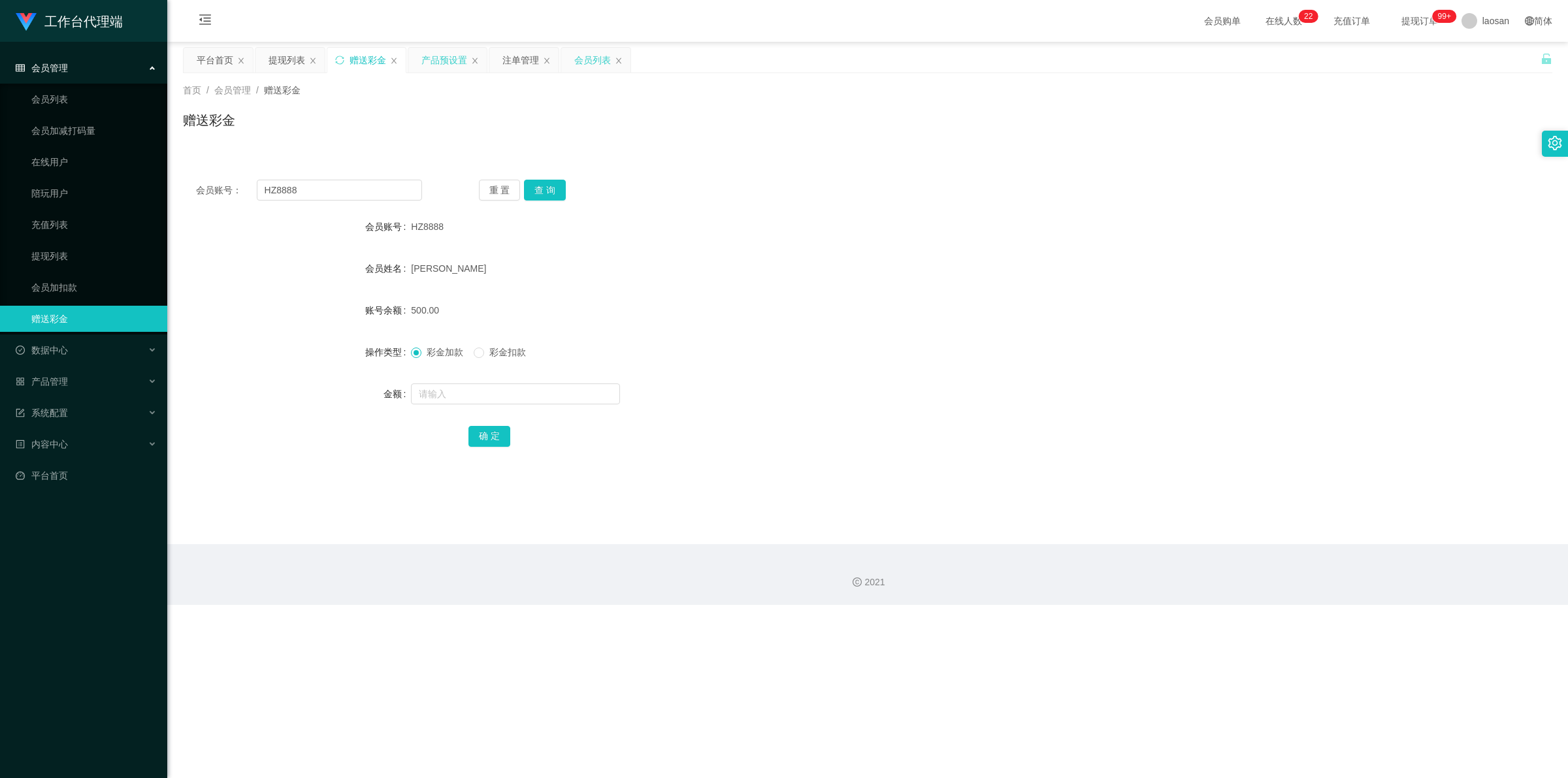
click at [552, 56] on div "会员列表" at bounding box center [593, 60] width 37 height 25
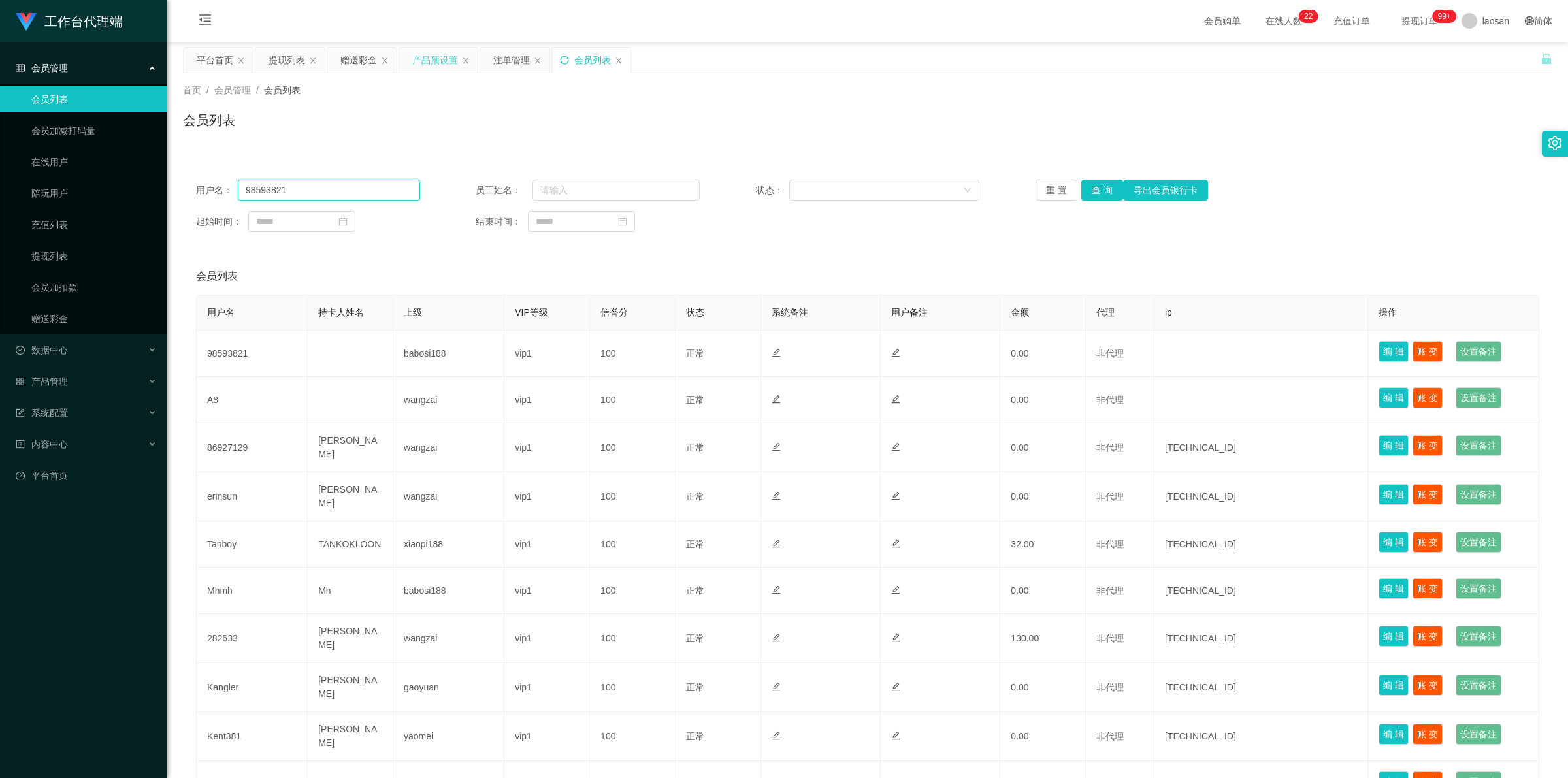
drag, startPoint x: 213, startPoint y: 177, endPoint x: 198, endPoint y: 177, distance: 15.0
click at [198, 177] on div "用户名： 98593821 员工姓名： 状态： 重 置 查 询 导出会员银行卡 起始时间： 结束时间：" at bounding box center [867, 206] width 1370 height 78
paste input "HZ8888"
type input "HZ8888"
click at [552, 190] on button "查 询" at bounding box center [1102, 190] width 42 height 21
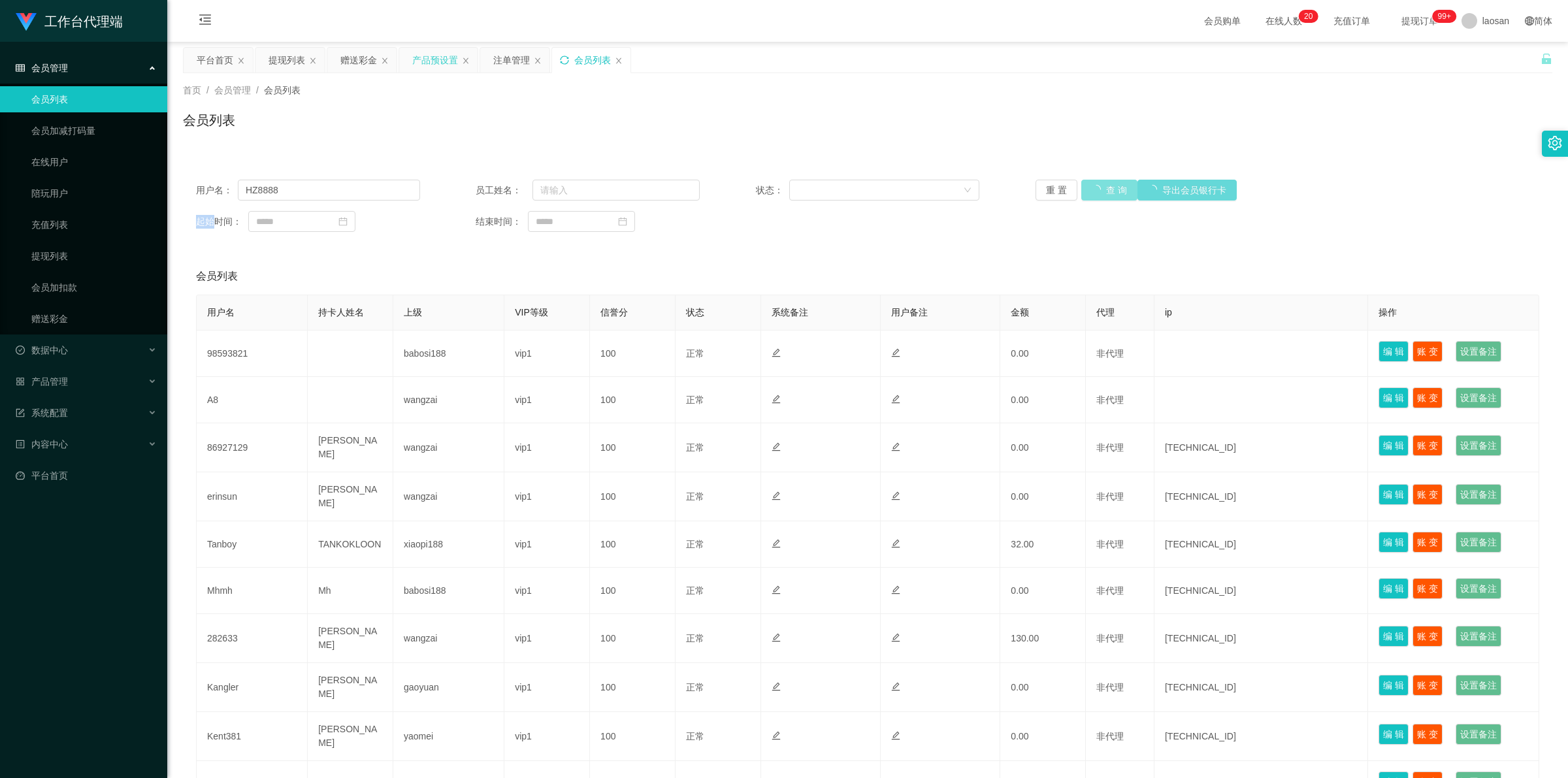
click at [552, 190] on div "重 置 查 询 导出会员银行卡" at bounding box center [1148, 190] width 224 height 21
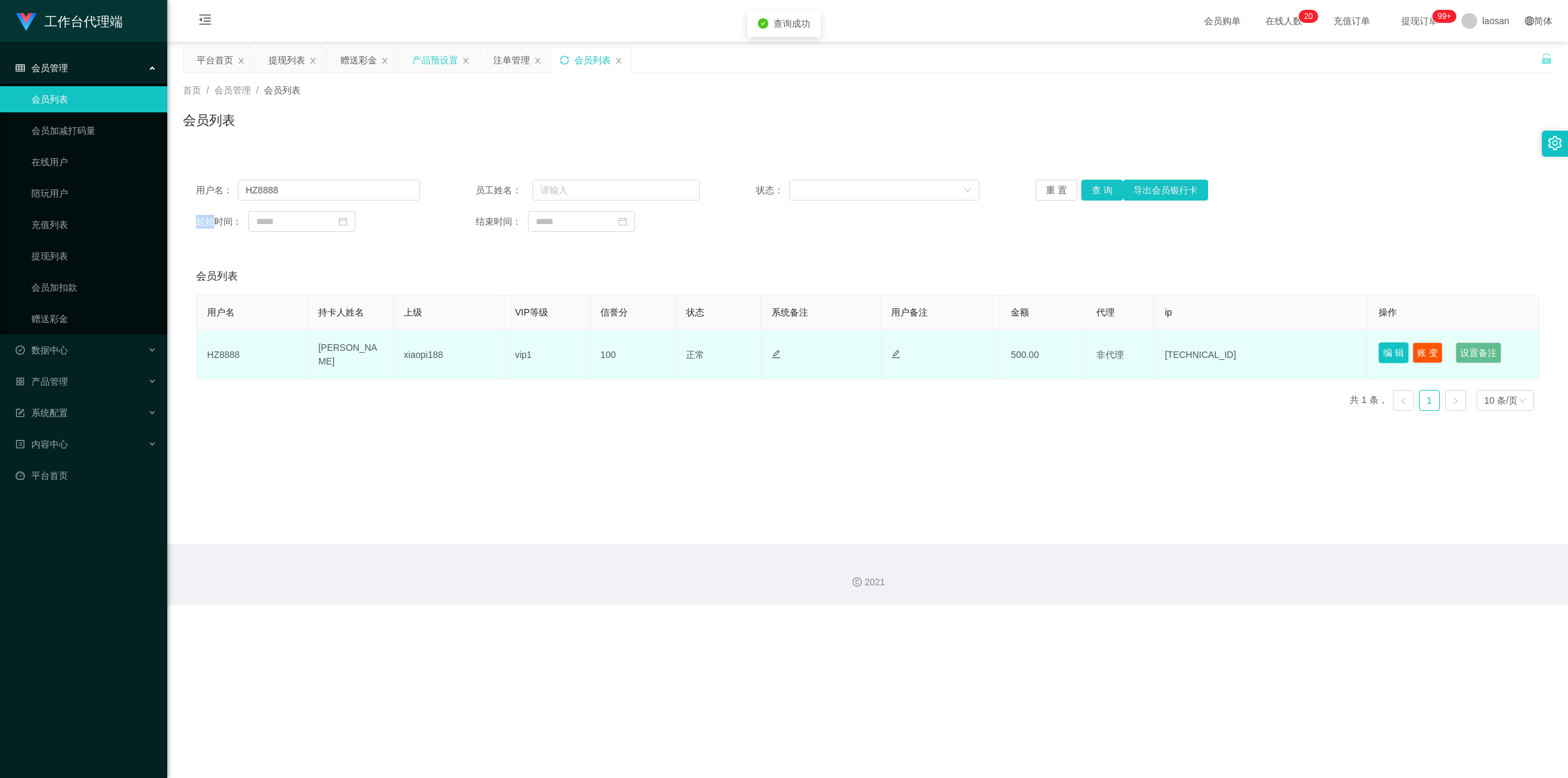
click at [552, 348] on button "编 辑" at bounding box center [1393, 353] width 30 height 21
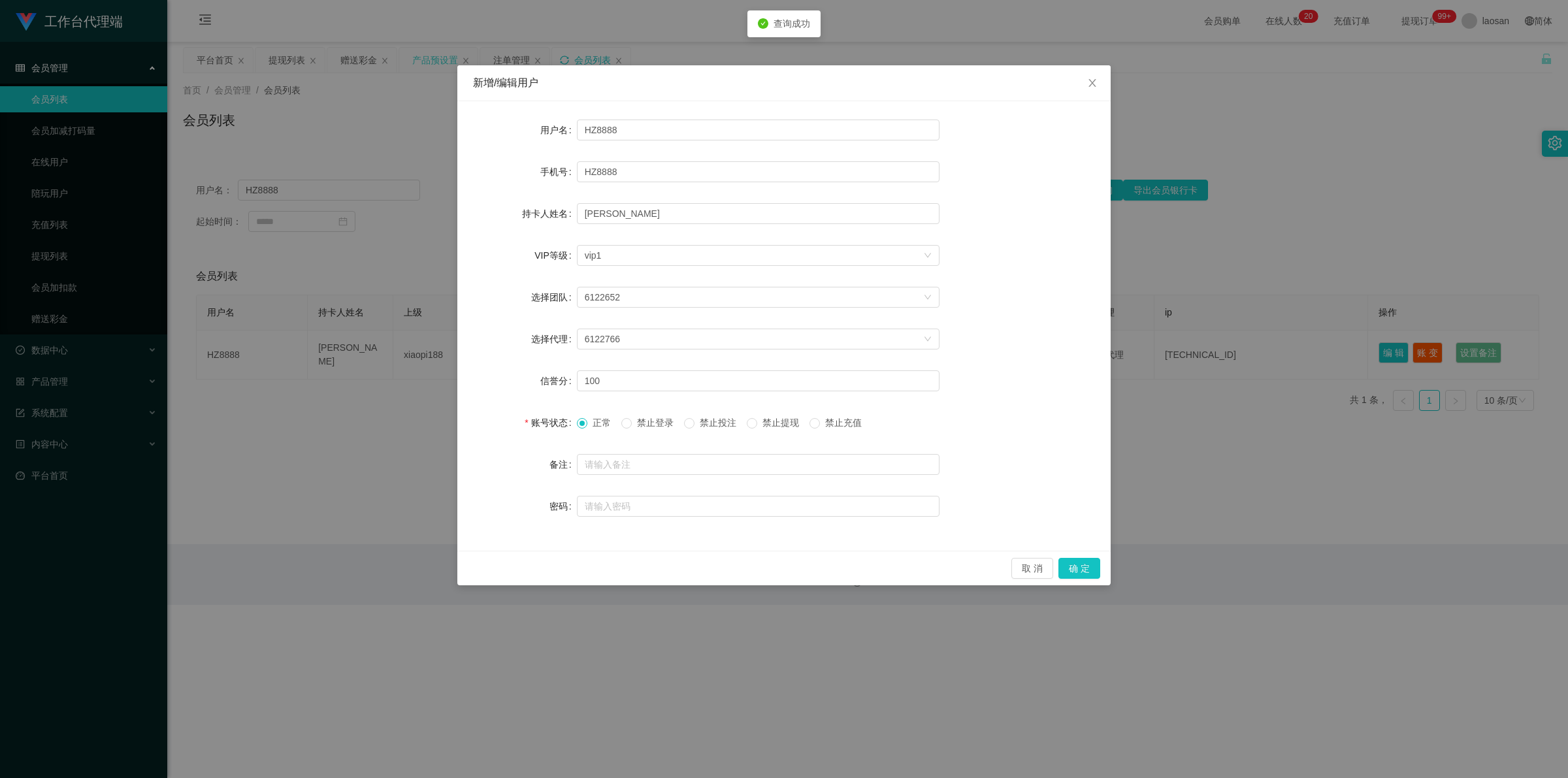
click at [552, 423] on span "禁止提现" at bounding box center [781, 422] width 47 height 10
click at [552, 569] on button "确 定" at bounding box center [1079, 568] width 42 height 21
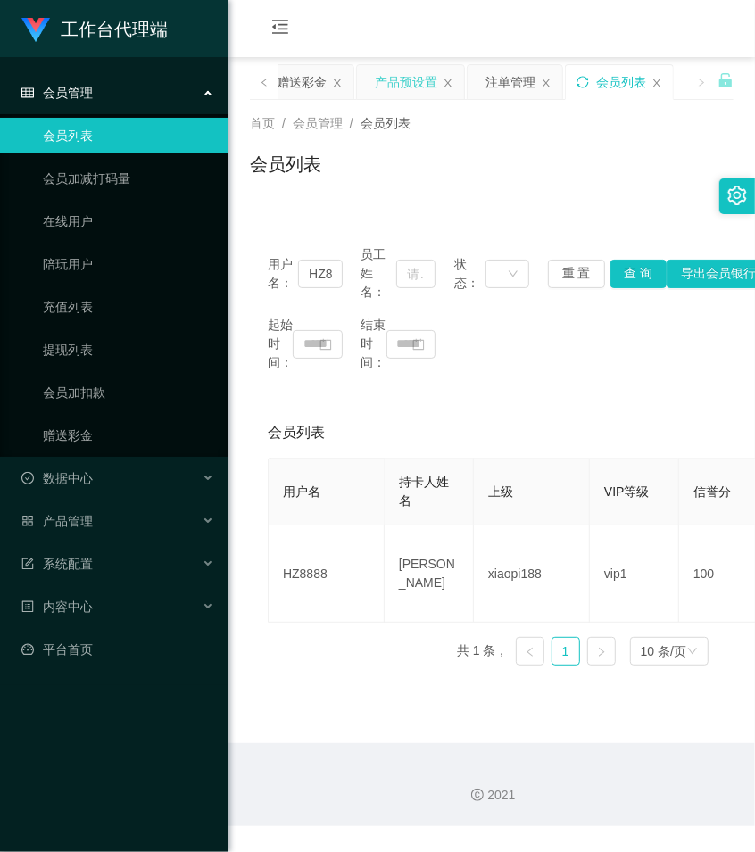
click at [467, 162] on div "会员列表" at bounding box center [492, 171] width 484 height 41
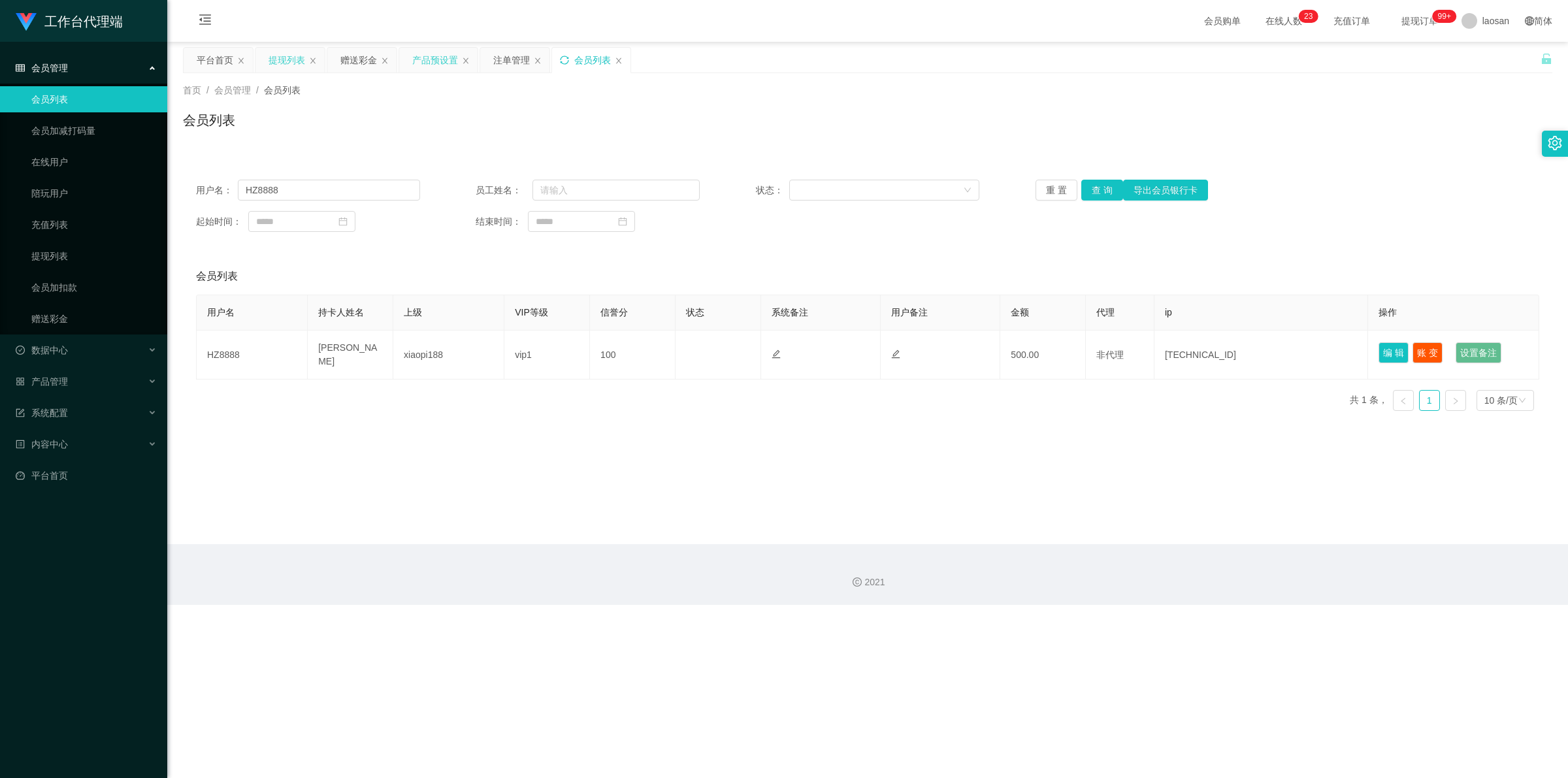
click at [293, 62] on div "提现列表" at bounding box center [287, 60] width 37 height 25
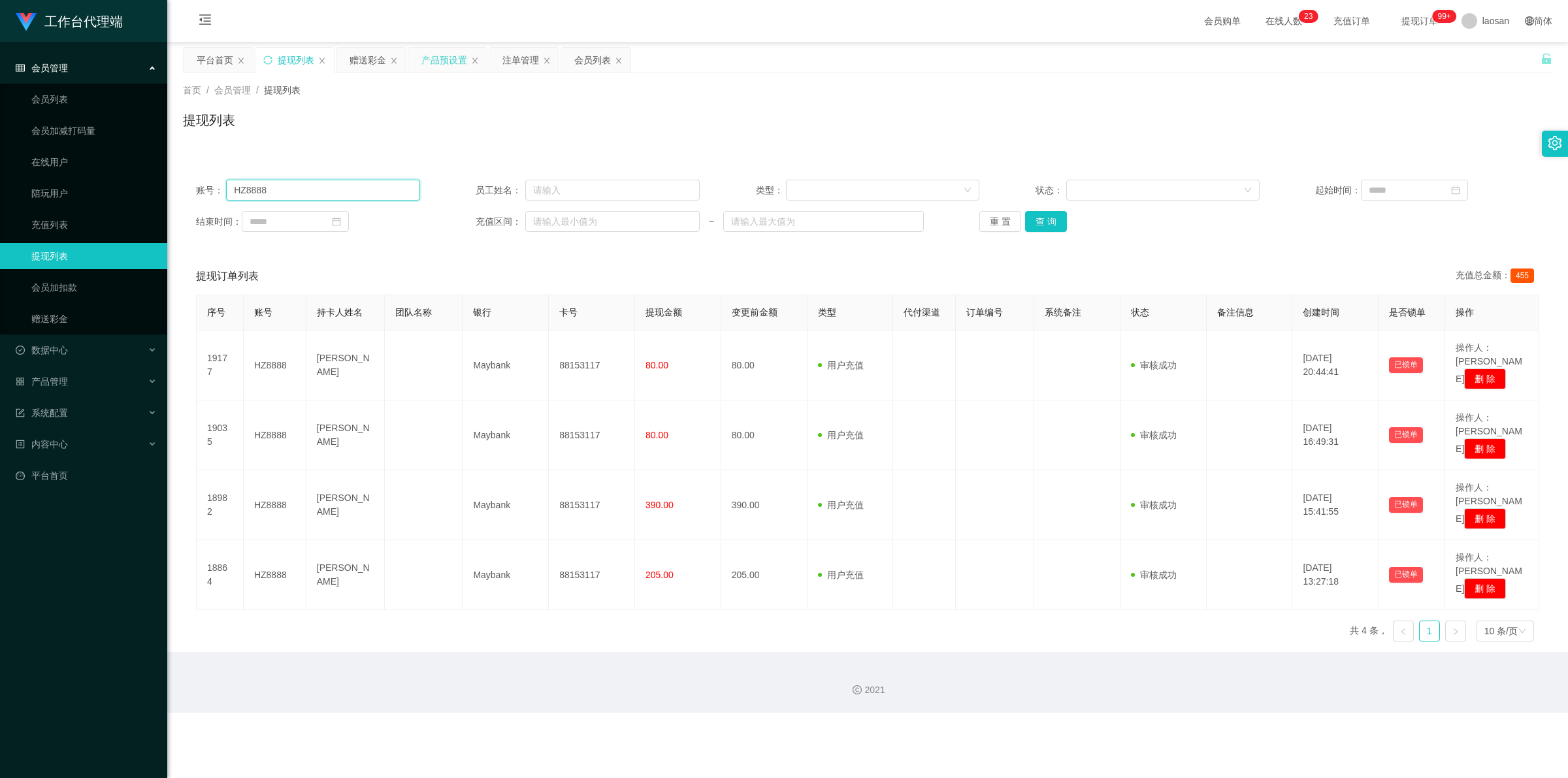
drag, startPoint x: 315, startPoint y: 190, endPoint x: 193, endPoint y: 184, distance: 122.1
click at [176, 188] on main "关闭左侧 关闭右侧 关闭其它 刷新页面 平台首页 提现列表 赠送彩金 产品预设置 注单管理 会员列表 首页 / 会员管理 / 提现列表 / 提现列表 账号： …" at bounding box center [868, 347] width 1401 height 610
paste input "98593821"
type input "98593821"
click at [552, 223] on button "查 询" at bounding box center [1045, 221] width 42 height 21
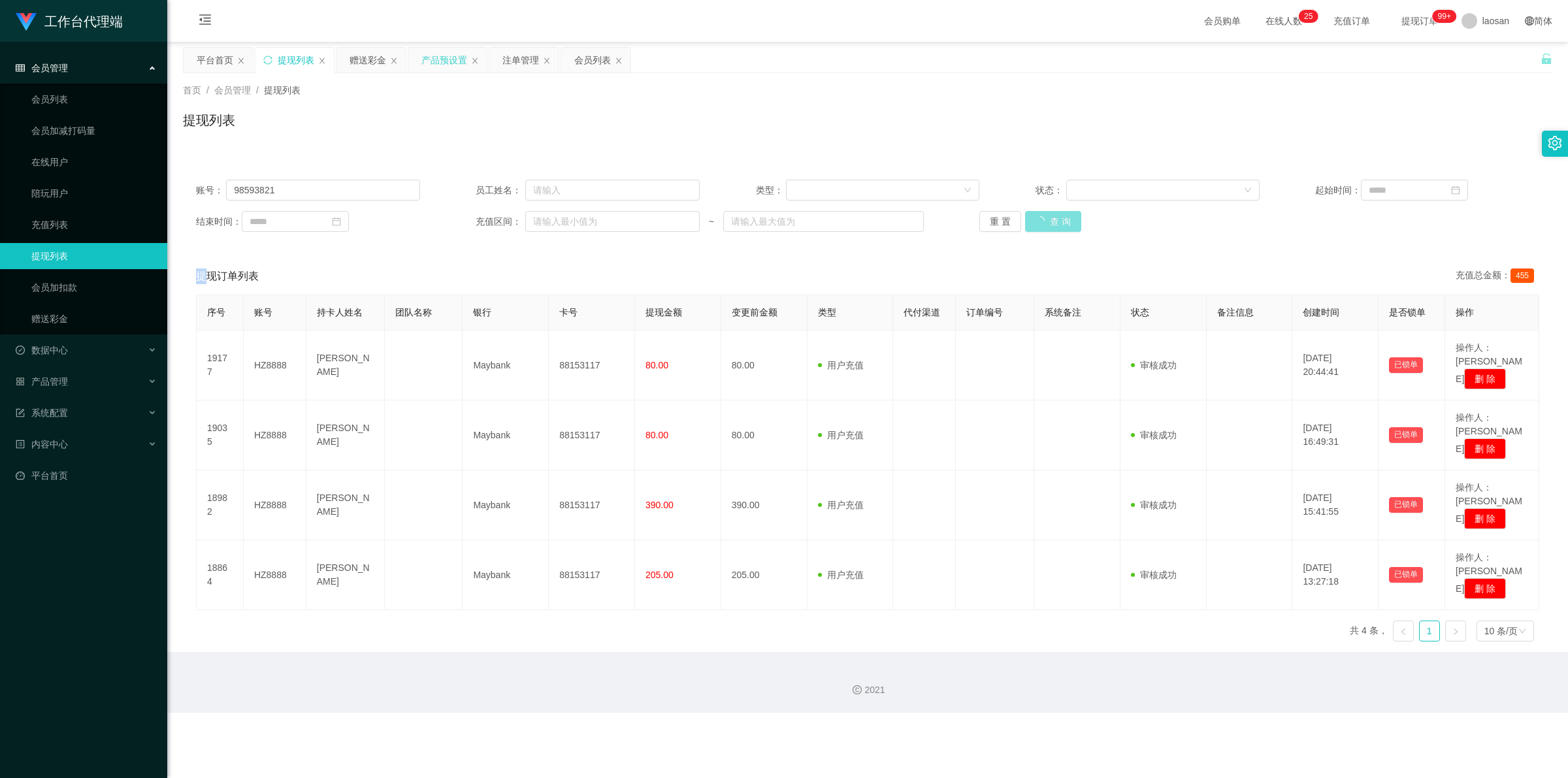
click at [552, 223] on div "重 置 查 询" at bounding box center [1091, 221] width 224 height 21
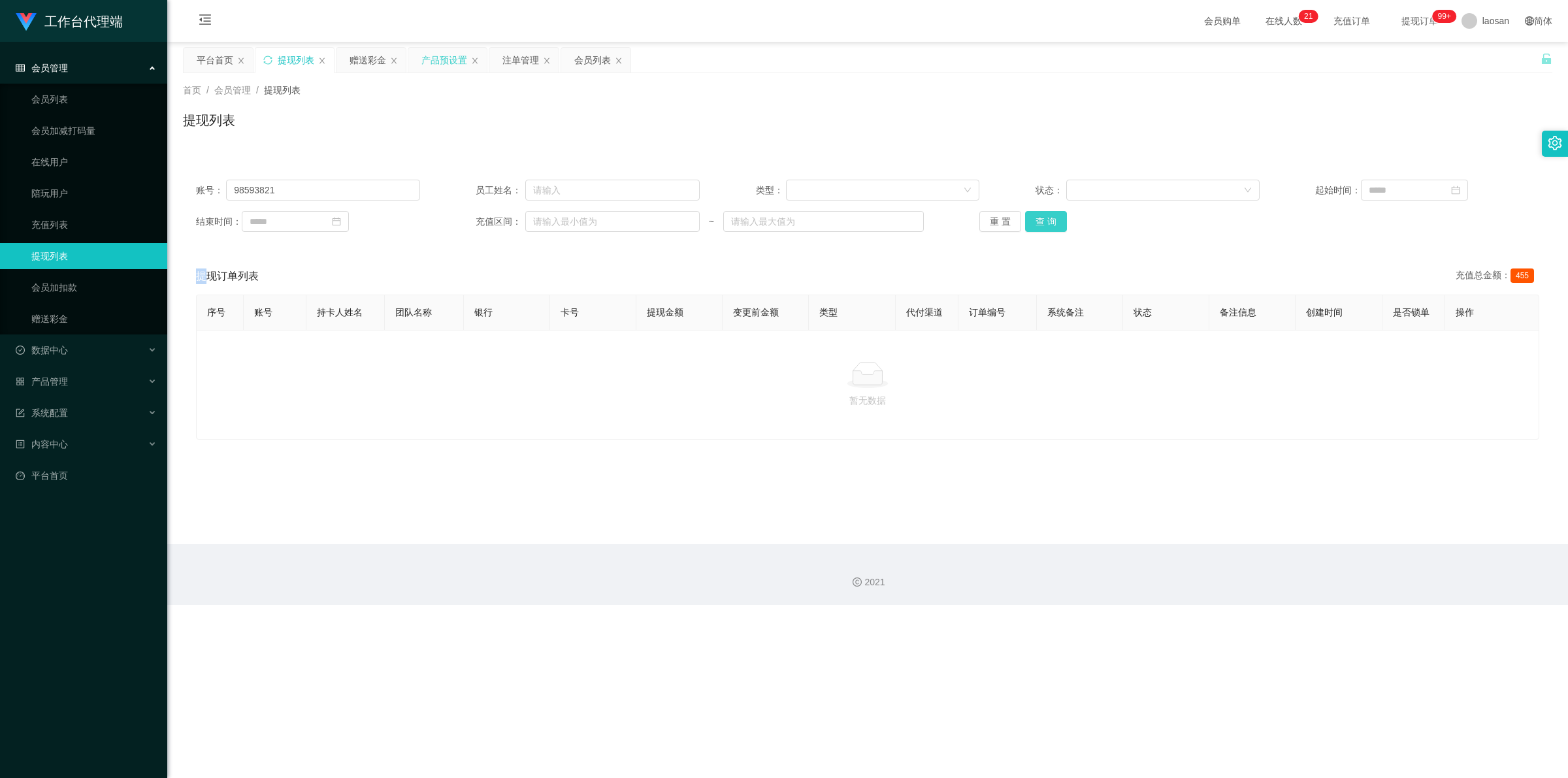
click at [552, 217] on button "查 询" at bounding box center [1045, 221] width 42 height 21
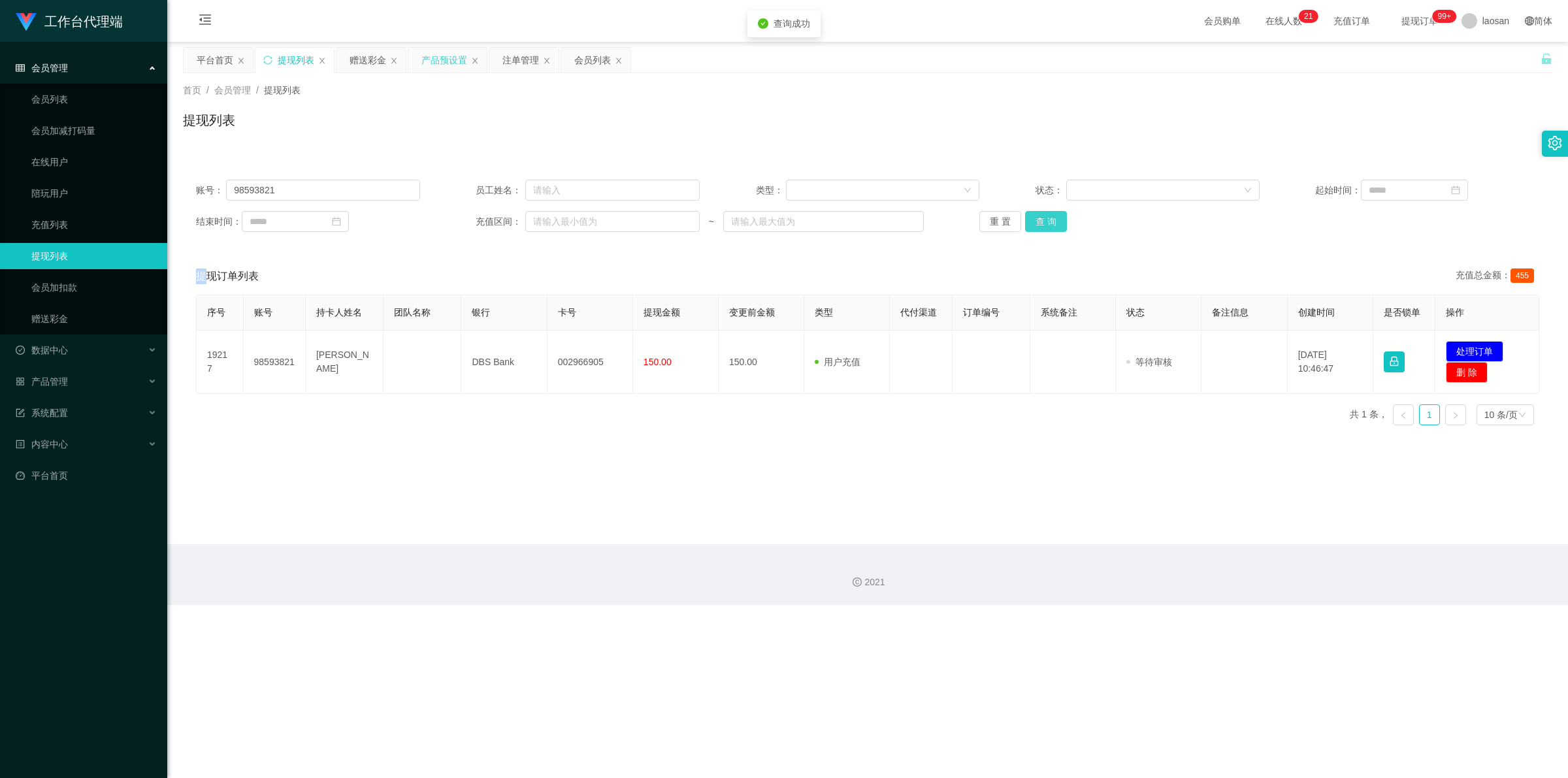
click at [552, 217] on button "查 询" at bounding box center [1045, 221] width 42 height 21
click at [552, 217] on div "重 置 查 询" at bounding box center [1091, 221] width 224 height 21
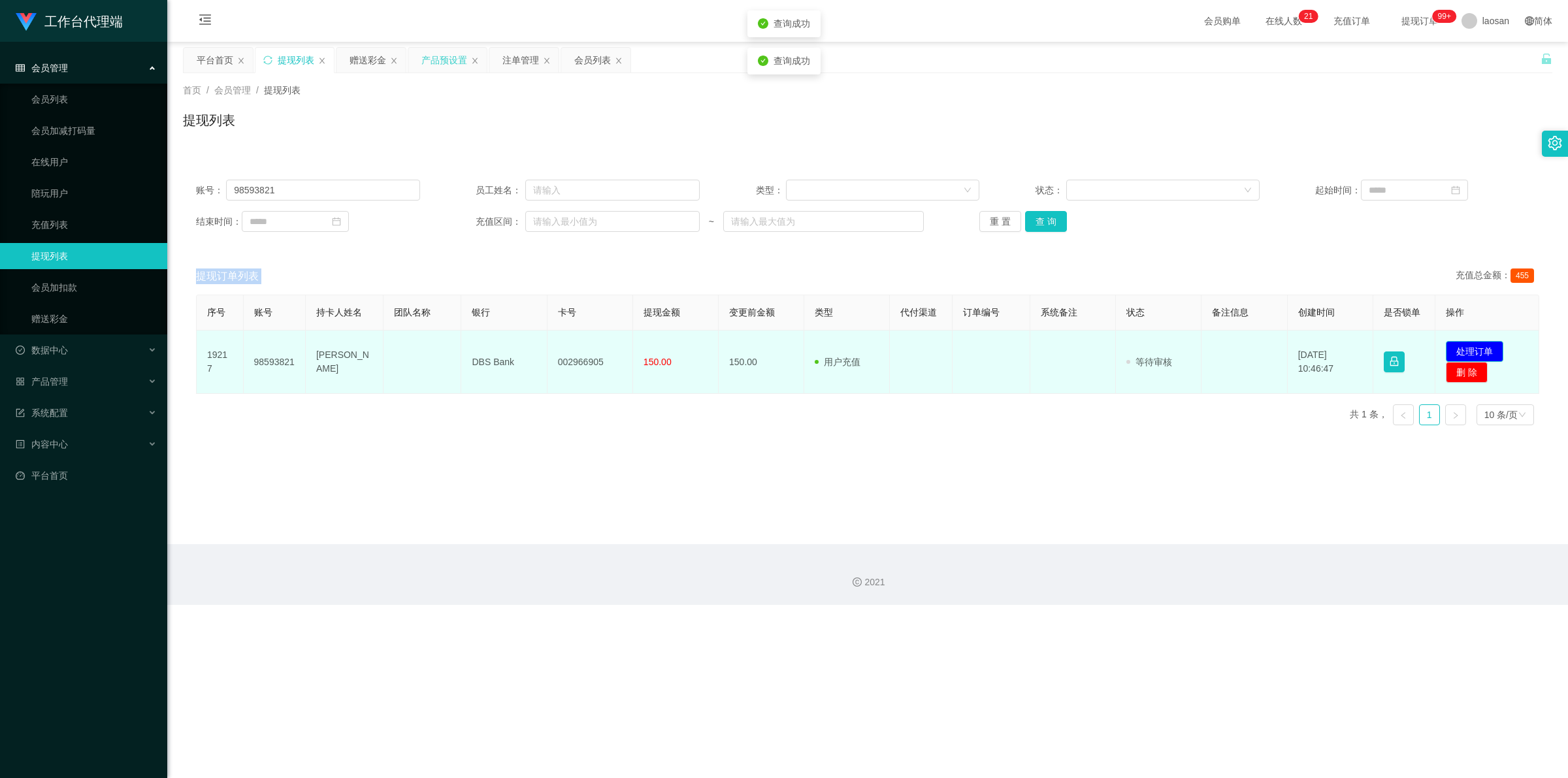
click at [552, 350] on button "处理订单" at bounding box center [1474, 351] width 58 height 21
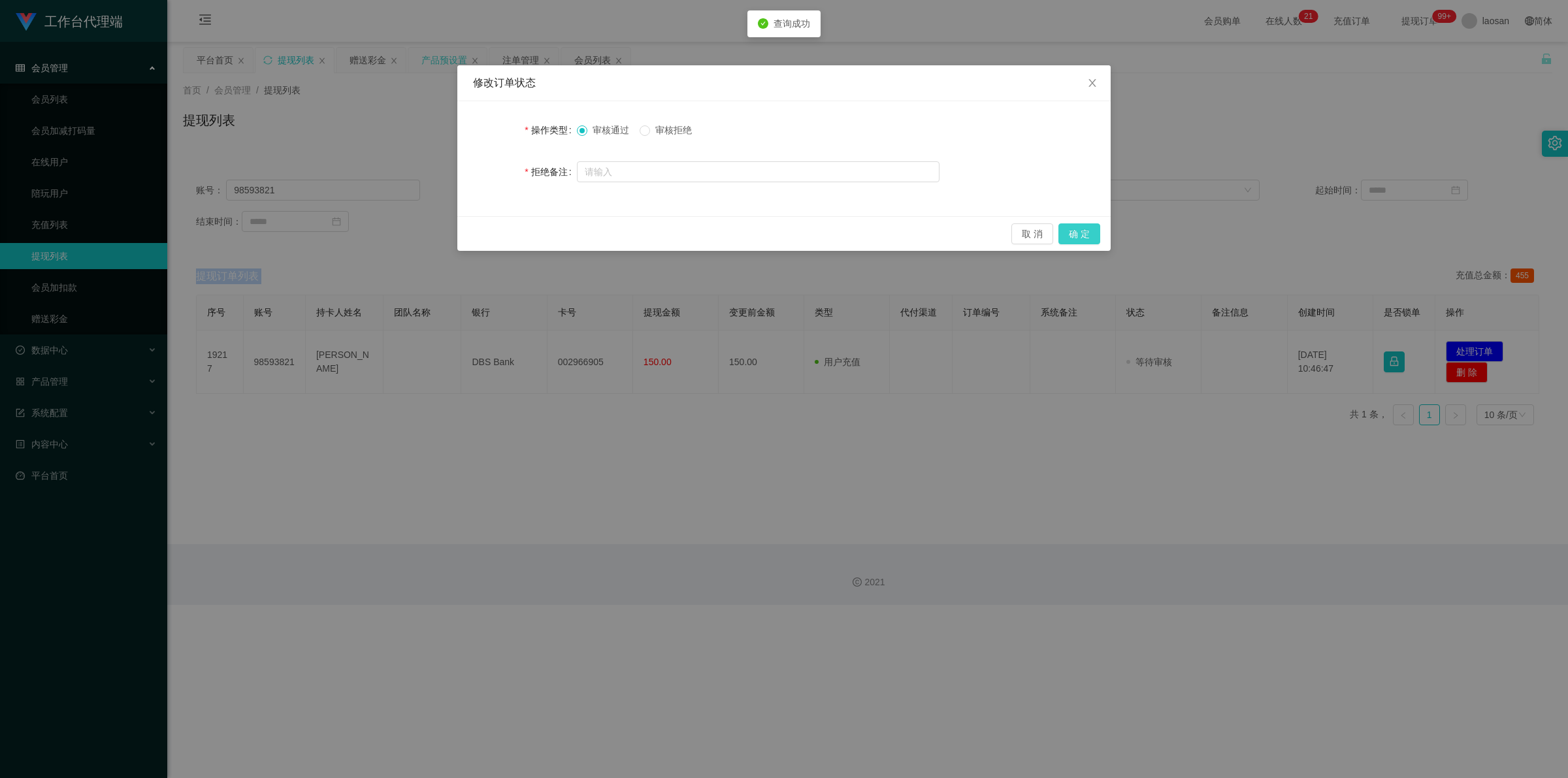
click at [552, 236] on button "确 定" at bounding box center [1079, 233] width 42 height 21
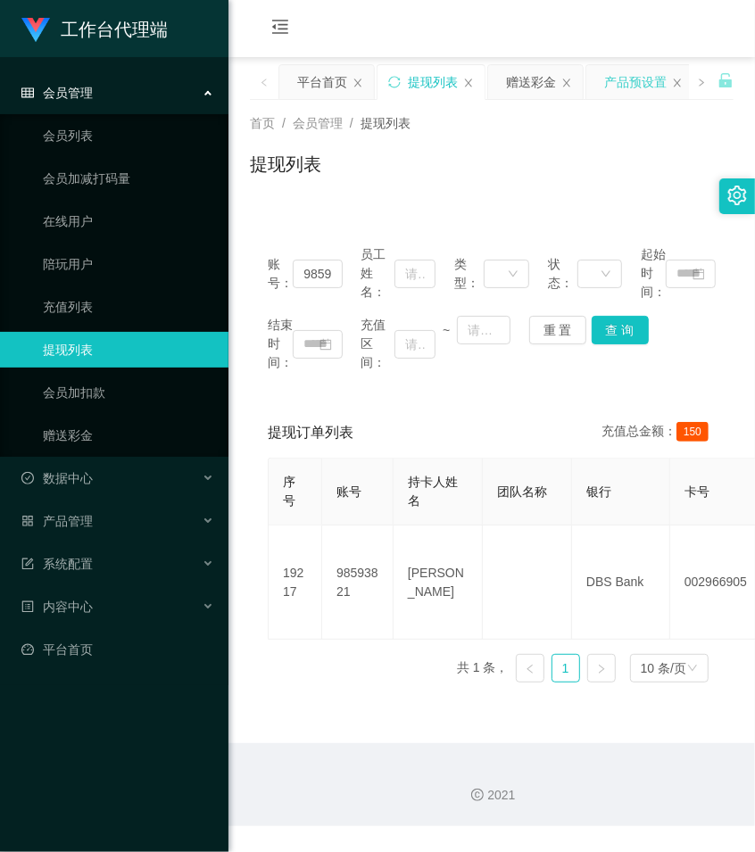
click at [556, 216] on div "账号： 98593821 员工姓名： 类型： 状态： 起始时间： 结束时间： 充值区间： ~ 重 置 查 询 提现订单列表 充值总金额： 150 序号 账号 …" at bounding box center [492, 451] width 484 height 491
click at [518, 85] on div "赠送彩金" at bounding box center [531, 82] width 50 height 34
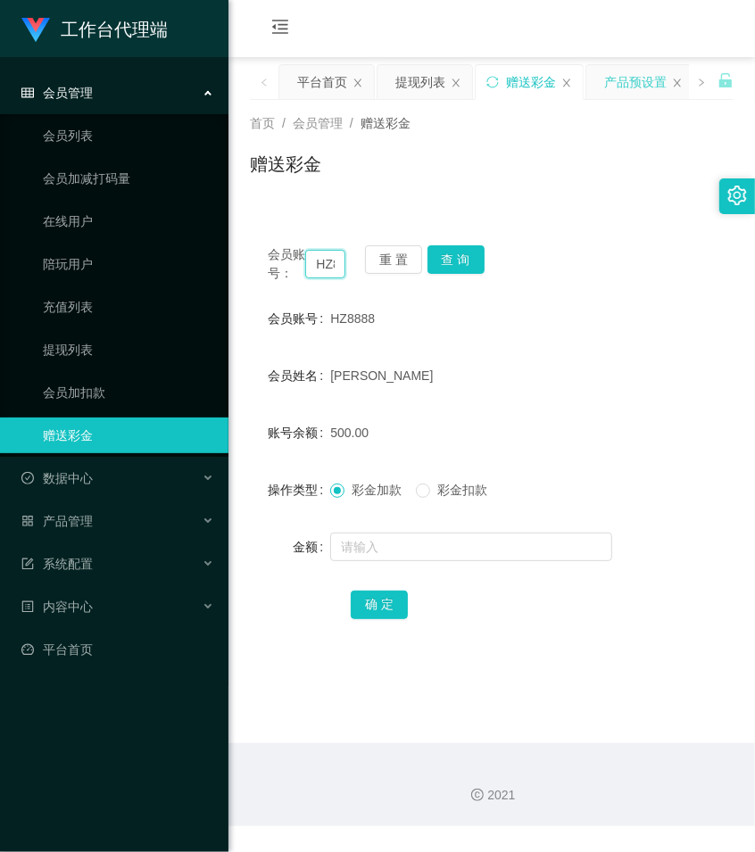
click at [328, 278] on input "HZ8888" at bounding box center [325, 264] width 40 height 29
paste input "98593821"
type input "98593821"
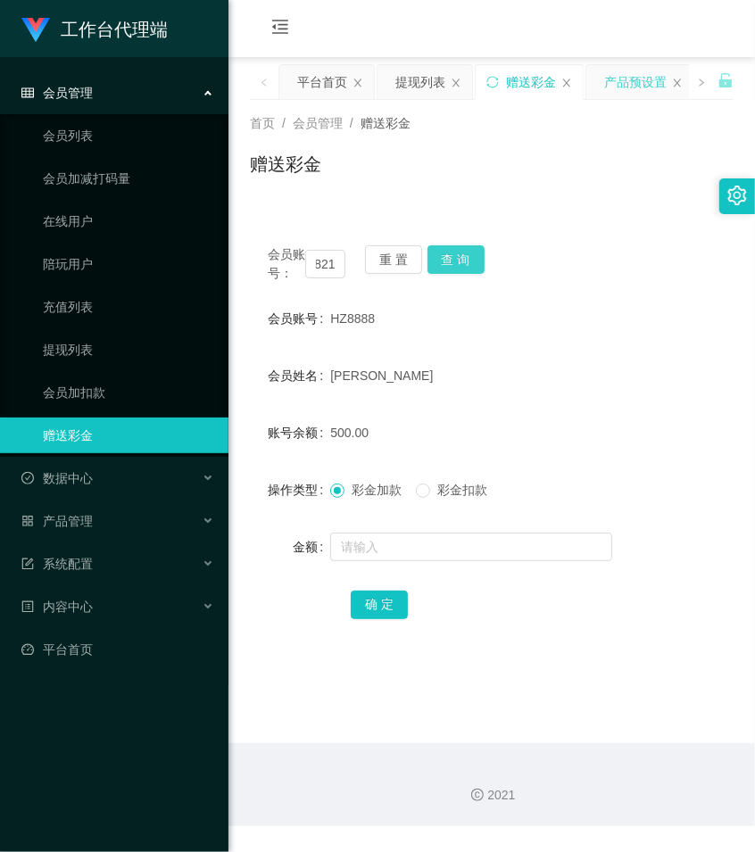
click at [448, 252] on button "查 询" at bounding box center [456, 259] width 57 height 29
click at [448, 252] on button "查 询" at bounding box center [466, 259] width 77 height 29
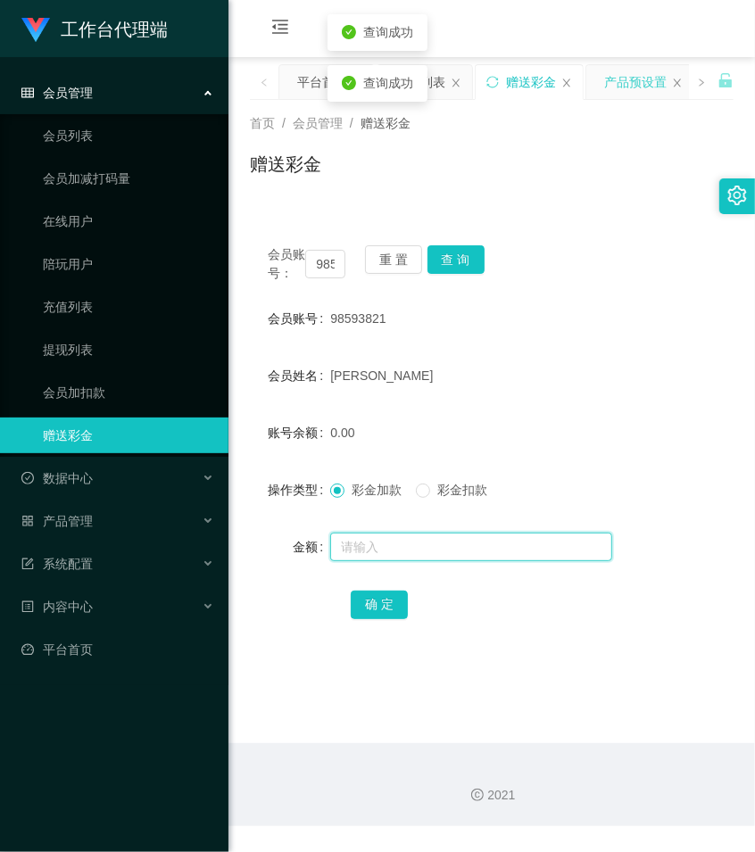
click at [386, 551] on input "text" at bounding box center [471, 547] width 282 height 29
type input "15"
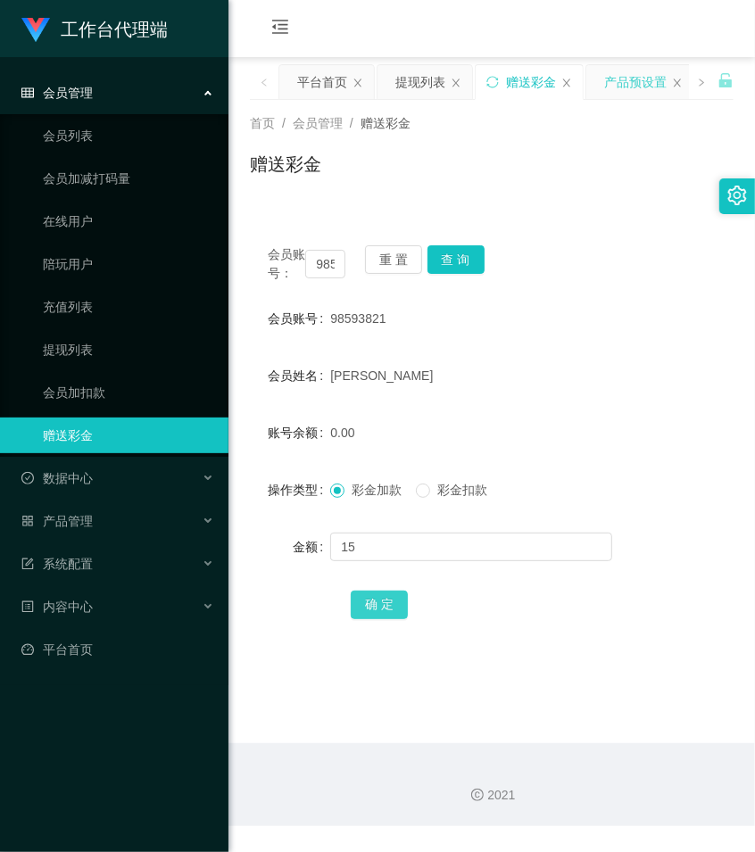
click at [393, 613] on button "确 定" at bounding box center [379, 605] width 57 height 29
